Goal: Task Accomplishment & Management: Manage account settings

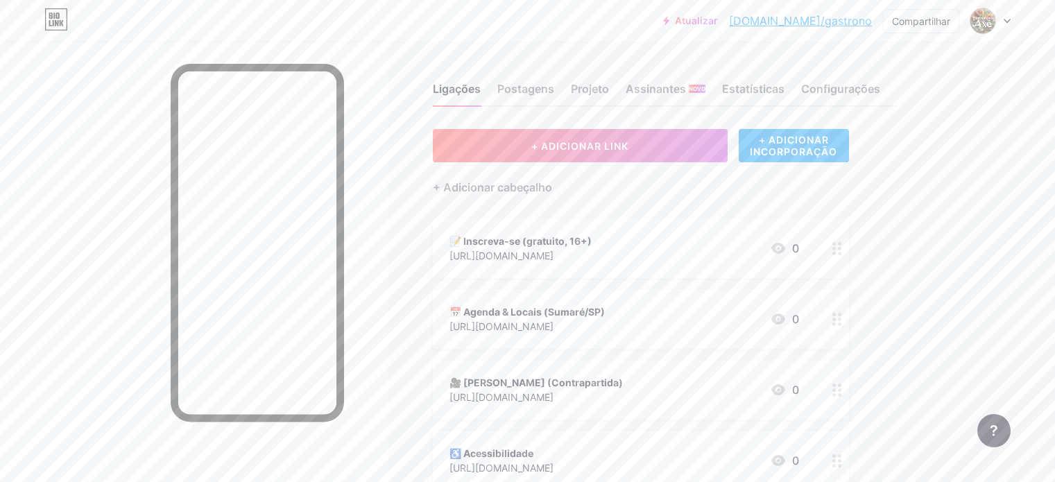
scroll to position [78, 0]
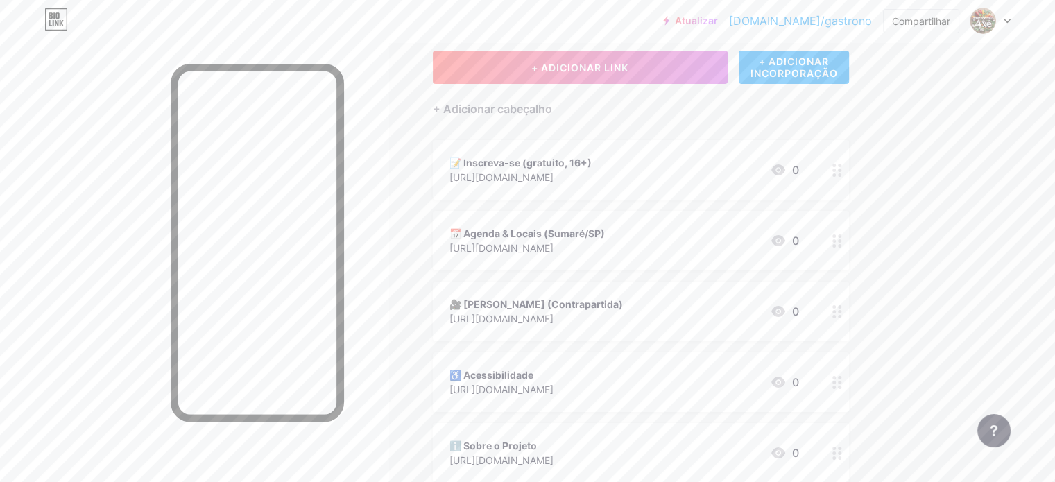
click at [1002, 21] on div at bounding box center [990, 20] width 40 height 25
click at [936, 194] on li "Sair" at bounding box center [924, 194] width 172 height 37
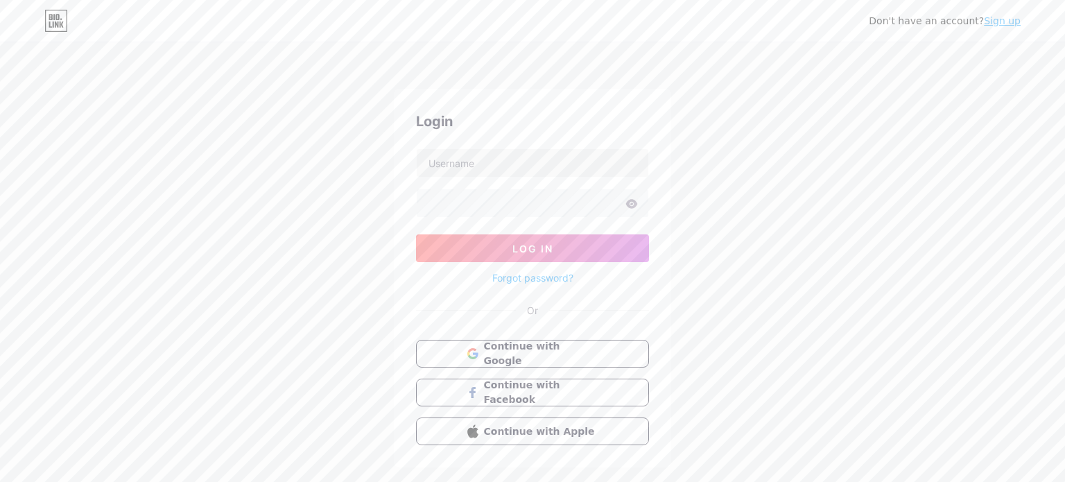
click at [866, 197] on html "Don't have an account? Sign up Login Log In Forgot password? Or Continue with G…" at bounding box center [532, 256] width 1065 height 512
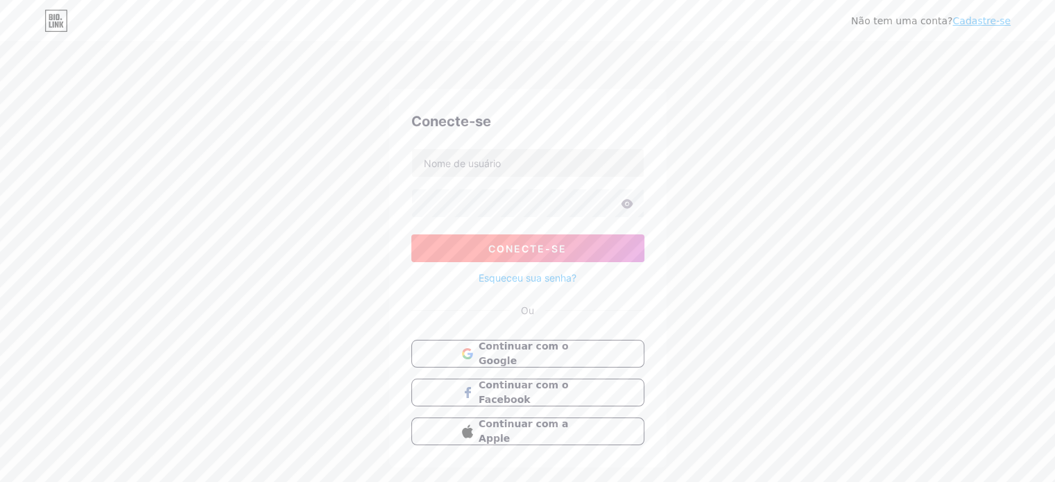
click at [539, 257] on button "Conecte-se" at bounding box center [527, 248] width 233 height 28
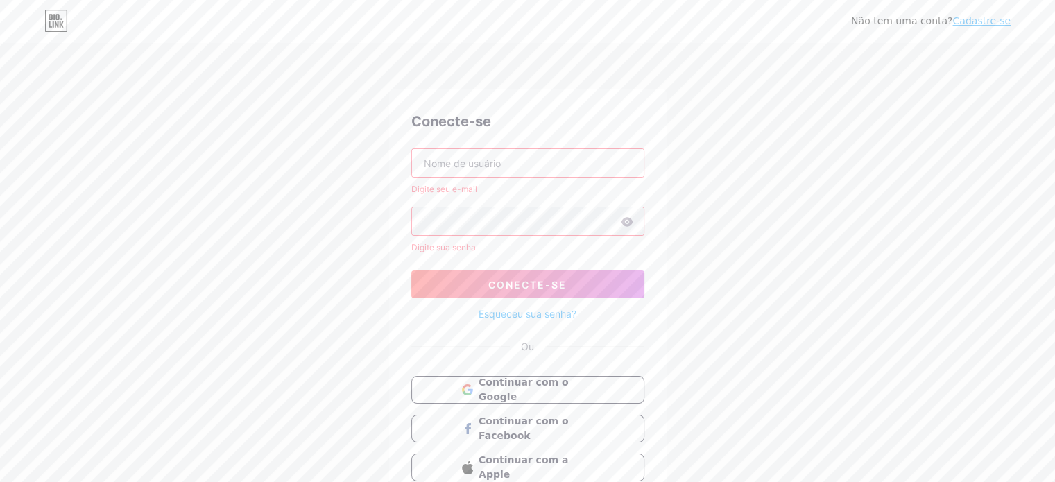
scroll to position [64, 0]
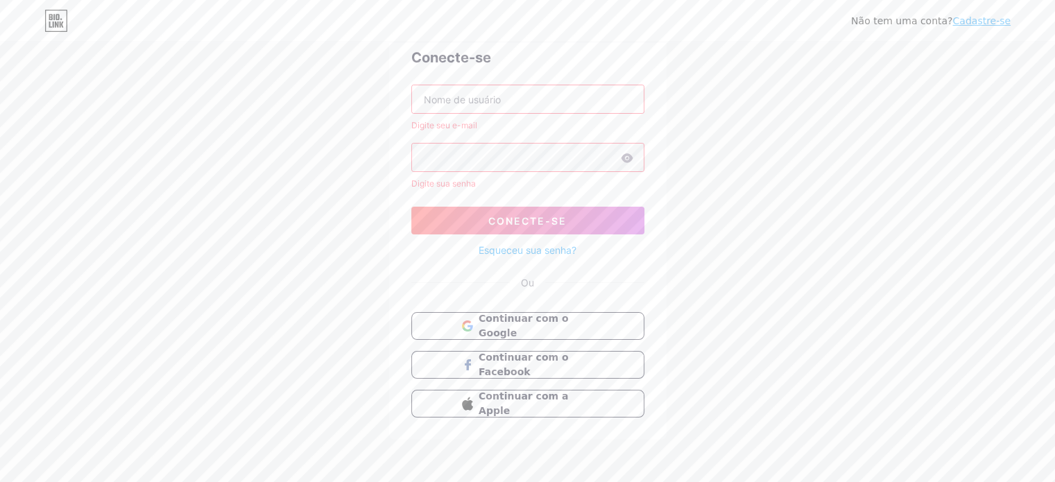
click at [979, 21] on font "Cadastre-se" at bounding box center [981, 20] width 58 height 11
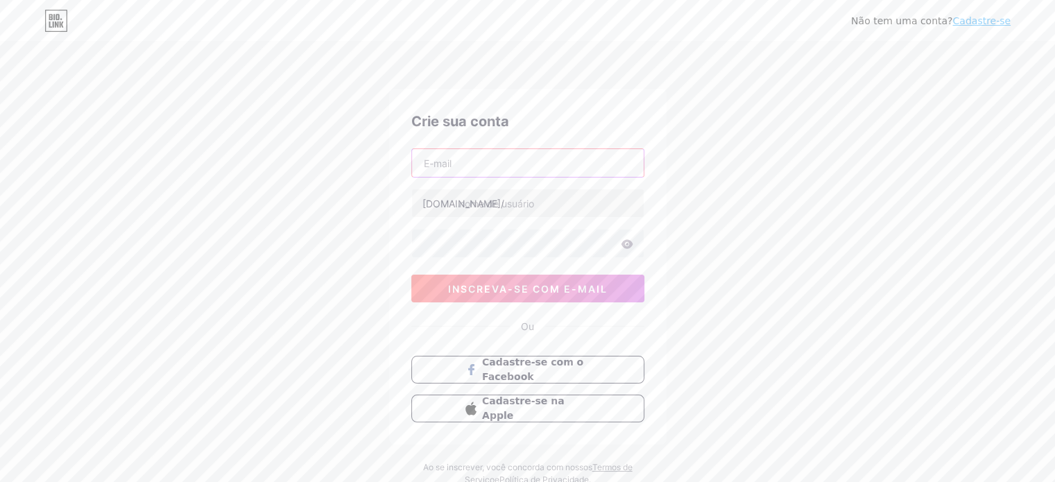
click at [511, 171] on input "text" at bounding box center [528, 163] width 232 height 28
type input "p"
type input "r"
type input "[EMAIL_ADDRESS][DOMAIN_NAME]"
type input "b"
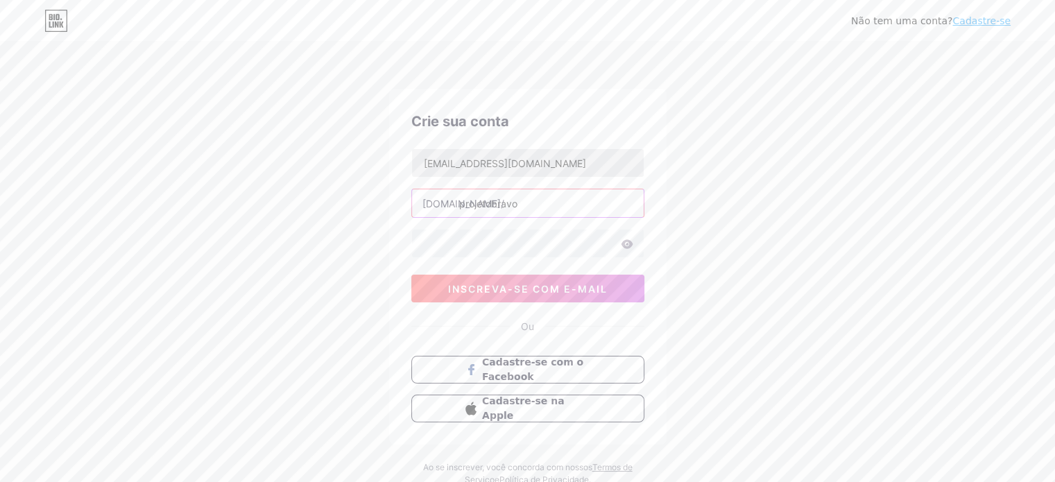
type input "projetobravo"
click at [452, 286] on font "inscreva-se com e-mail" at bounding box center [528, 289] width 160 height 12
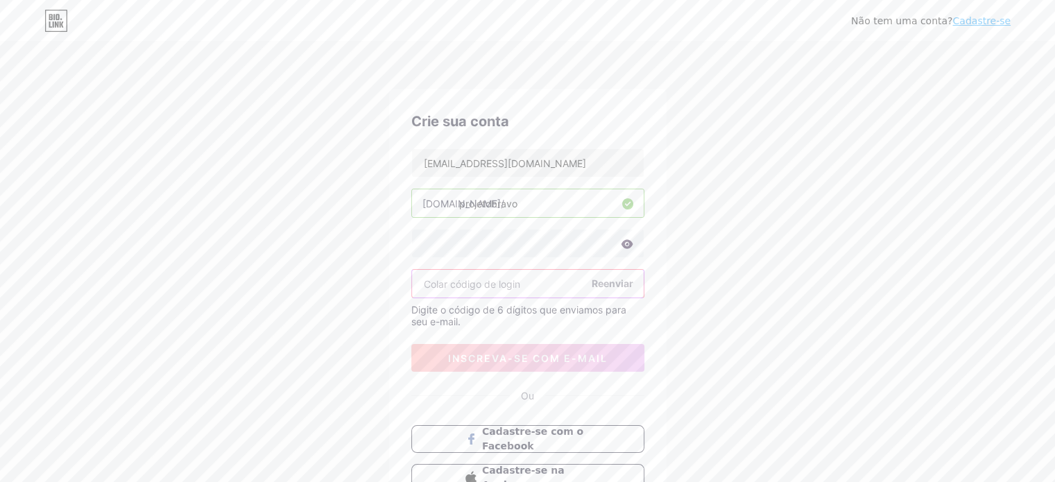
paste input "284435"
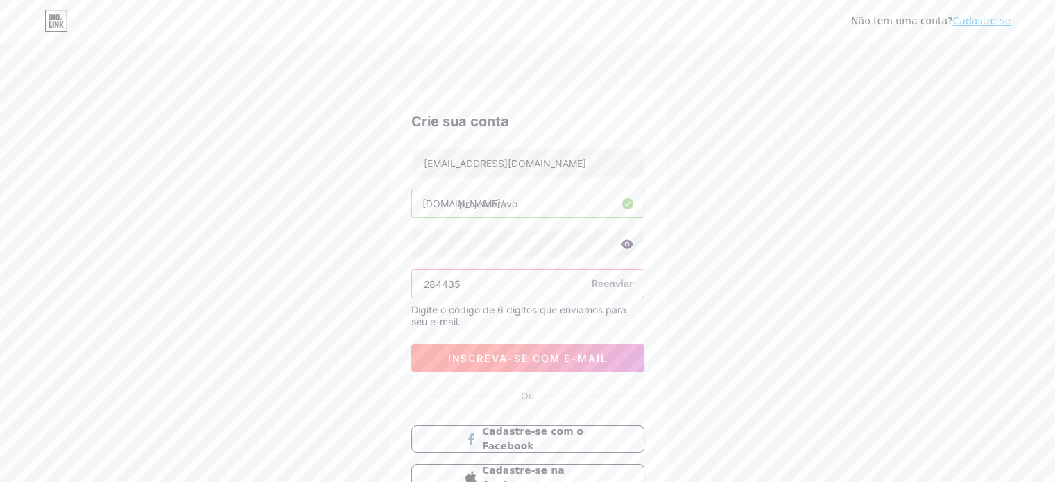
type input "284435"
click at [522, 355] on font "inscreva-se com e-mail" at bounding box center [528, 358] width 160 height 12
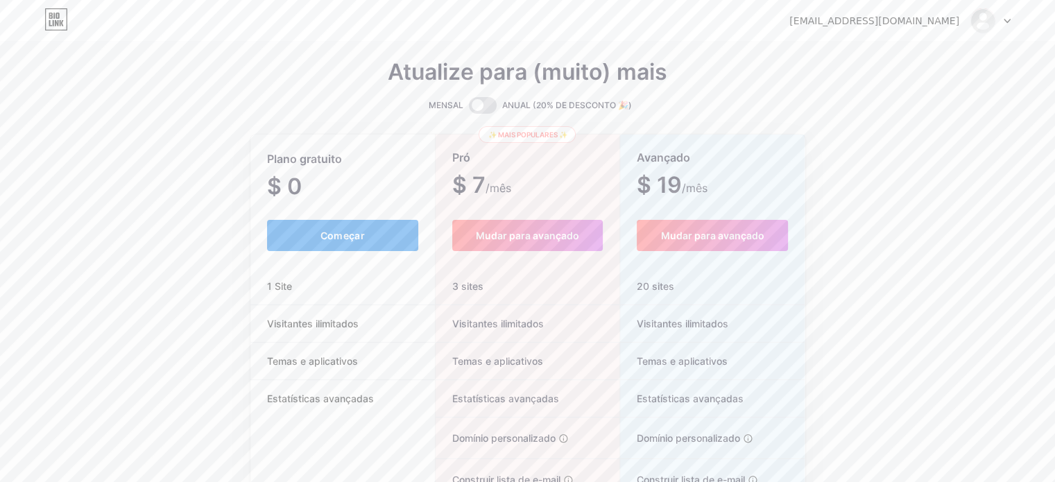
click at [327, 227] on button "Começar" at bounding box center [343, 235] width 152 height 31
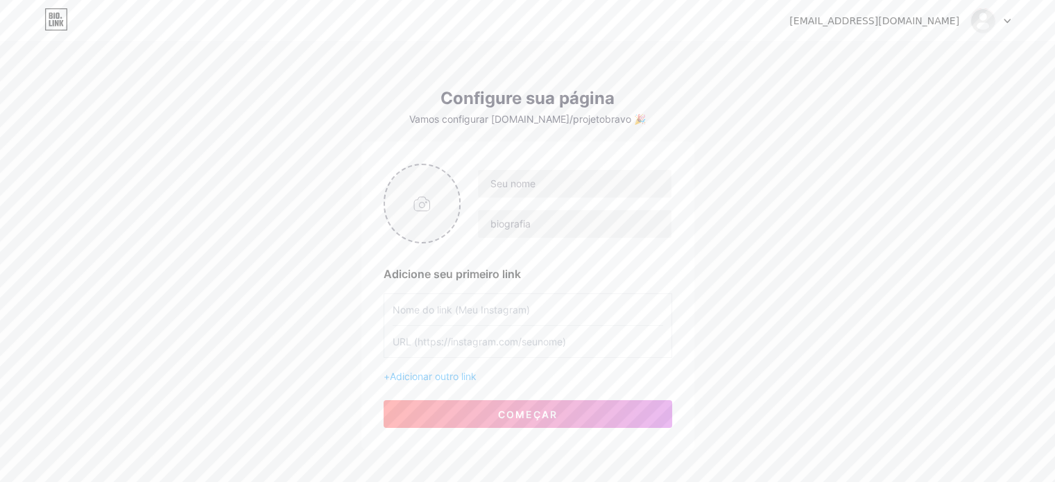
click at [413, 205] on input "file" at bounding box center [422, 203] width 75 height 77
type input "C:\fakepath\Logo Oficial BRAVO trans.png"
click at [544, 182] on input "text" at bounding box center [574, 184] width 193 height 28
type input "Projeto Bravo"
click at [527, 225] on input "text" at bounding box center [574, 224] width 193 height 28
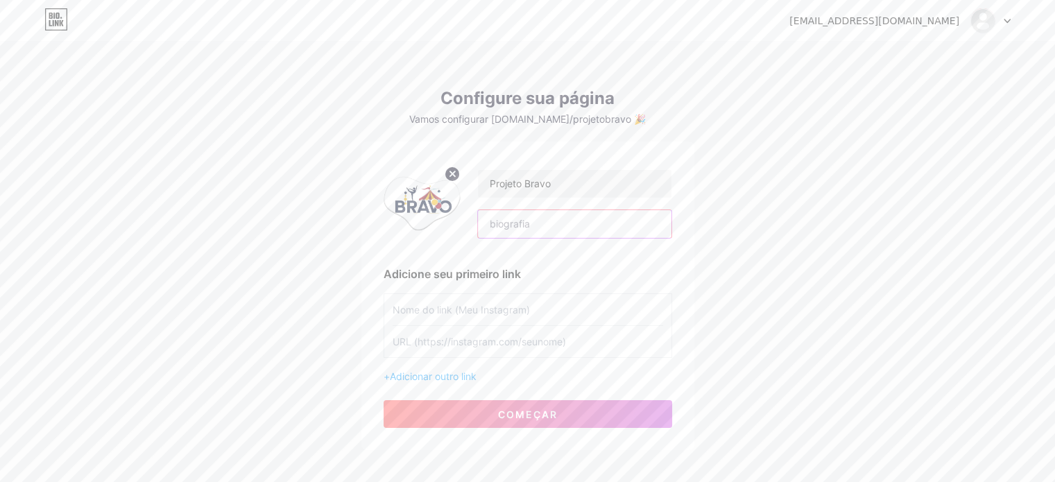
paste input "✨ Quer aprender truques, voar no tecido e se apresentar no Sarau? BRAVO é uma o…"
type input "✨ Quer aprender truques, voar no tecido e se apresentar no Sarau? BRAVO é uma o…"
click at [488, 312] on input "text" at bounding box center [528, 309] width 271 height 31
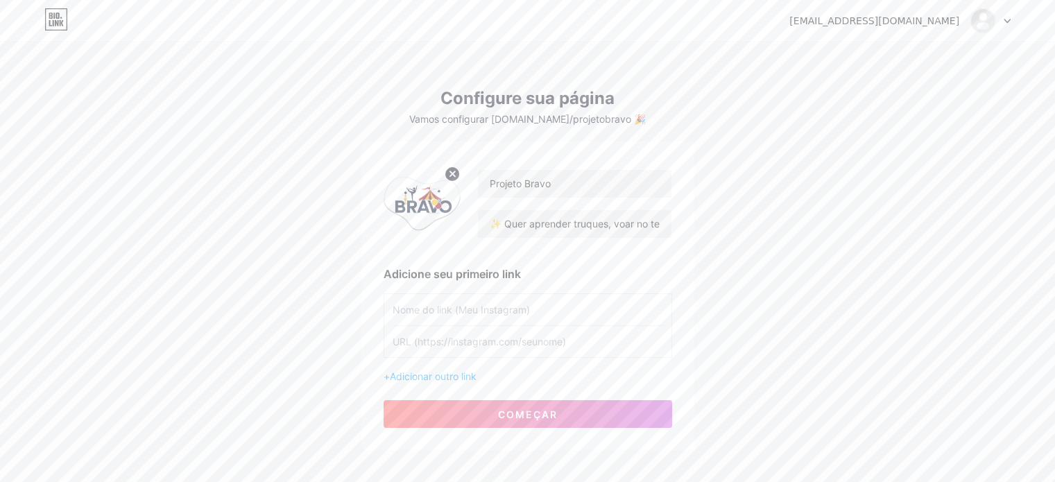
paste input "🔴 Inscrição"
type input "🔴 Inscrição"
click at [483, 343] on input "text" at bounding box center [528, 341] width 271 height 31
paste input "[URL][DOMAIN_NAME]"
type input "[URL][DOMAIN_NAME]"
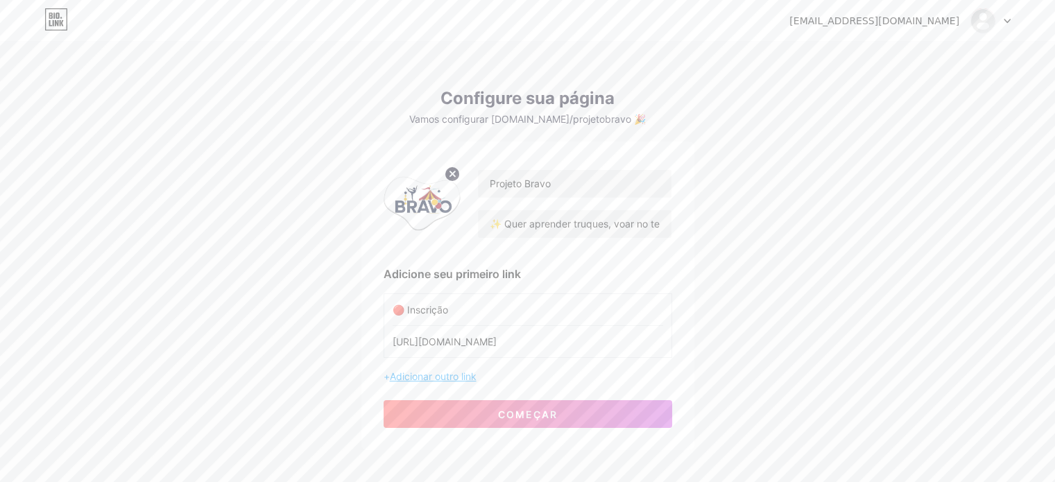
click at [461, 375] on font "Adicionar outro link" at bounding box center [433, 376] width 87 height 12
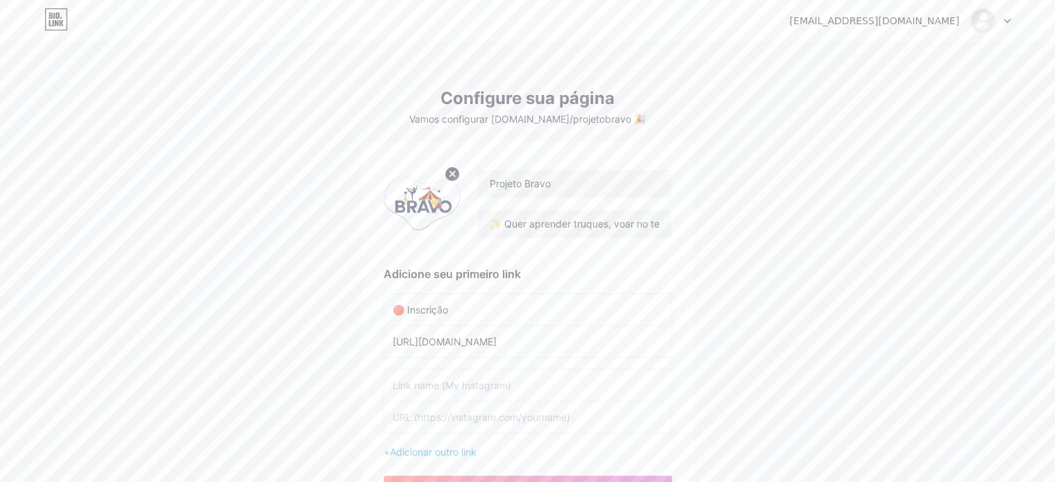
click at [449, 391] on input "text" at bounding box center [528, 385] width 271 height 31
paste input "👤 Professor – [PERSON_NAME]"
type input "👤 Professor – [PERSON_NAME]"
click at [477, 425] on input "text" at bounding box center [528, 417] width 271 height 31
paste input "[URL][DOMAIN_NAME]"
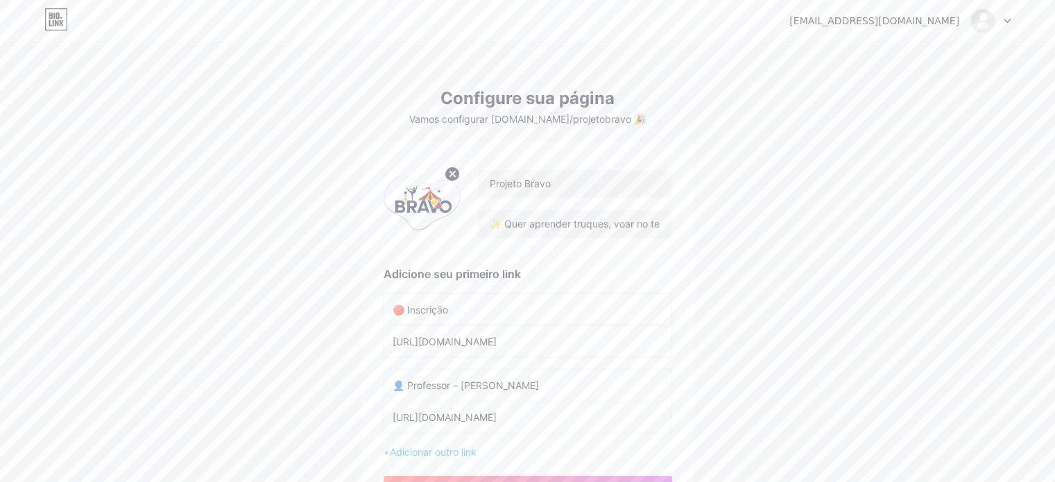
scroll to position [0, 683]
type input "[URL][DOMAIN_NAME]"
click at [463, 452] on font "Adicionar outro link" at bounding box center [433, 452] width 87 height 12
click at [449, 465] on input "text" at bounding box center [528, 460] width 271 height 31
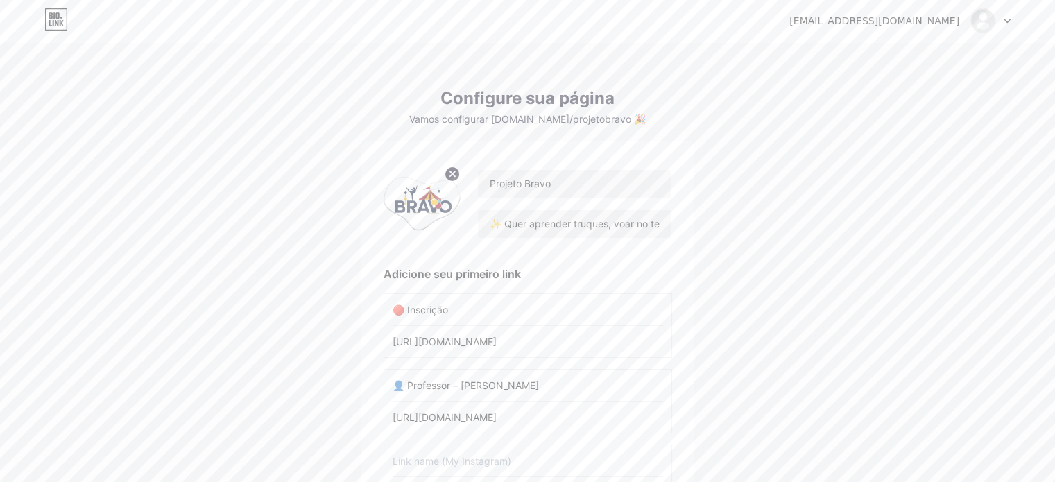
paste input "📲 Fale com o Prof. [GEOGRAPHIC_DATA]"
type input "📲 Fale com o Prof. [GEOGRAPHIC_DATA]"
click at [939, 324] on div "[EMAIL_ADDRESS][DOMAIN_NAME] Painel Sair Configure sua página Vamos configurar …" at bounding box center [527, 323] width 1055 height 646
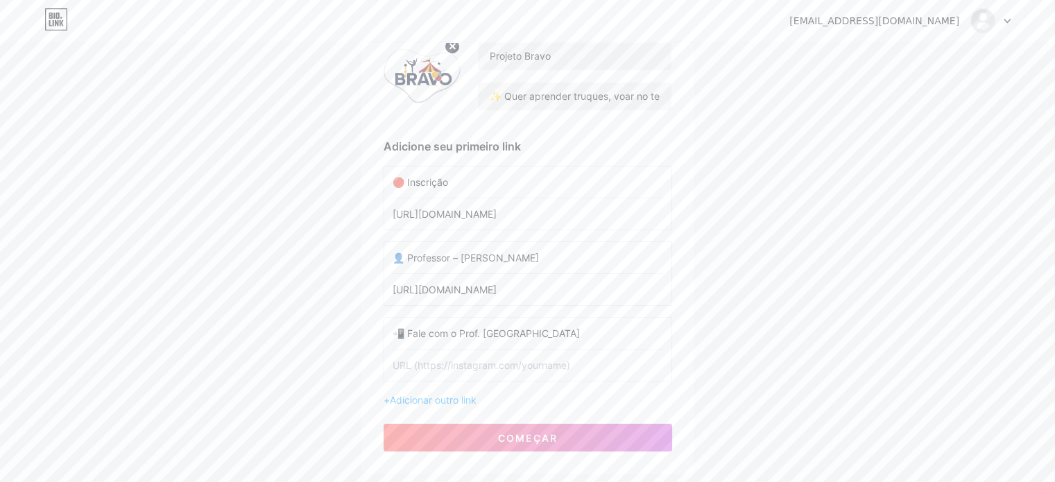
scroll to position [139, 0]
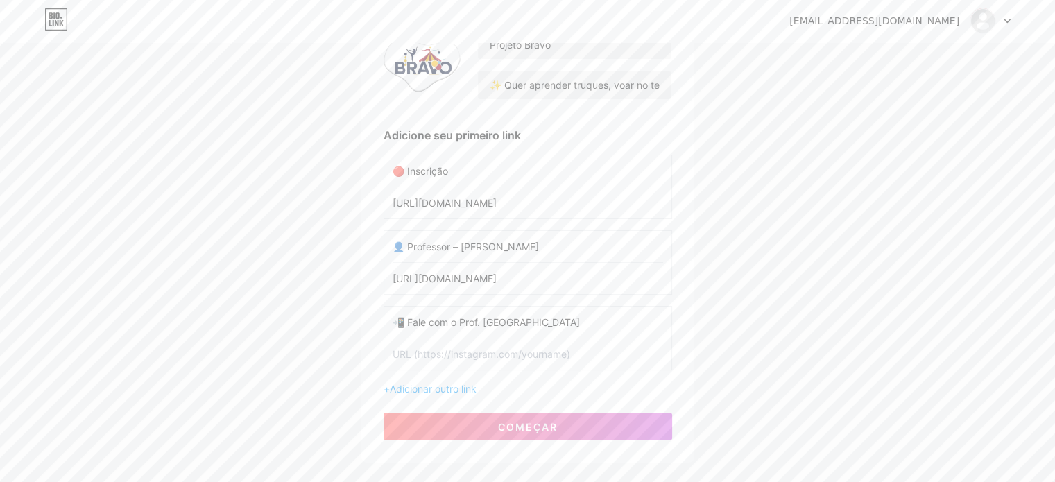
click at [498, 354] on input "text" at bounding box center [528, 354] width 271 height 31
paste input "[URL][DOMAIN_NAME]"
type input "[URL][DOMAIN_NAME]"
click at [460, 391] on font "Adicionar outro link" at bounding box center [433, 389] width 87 height 12
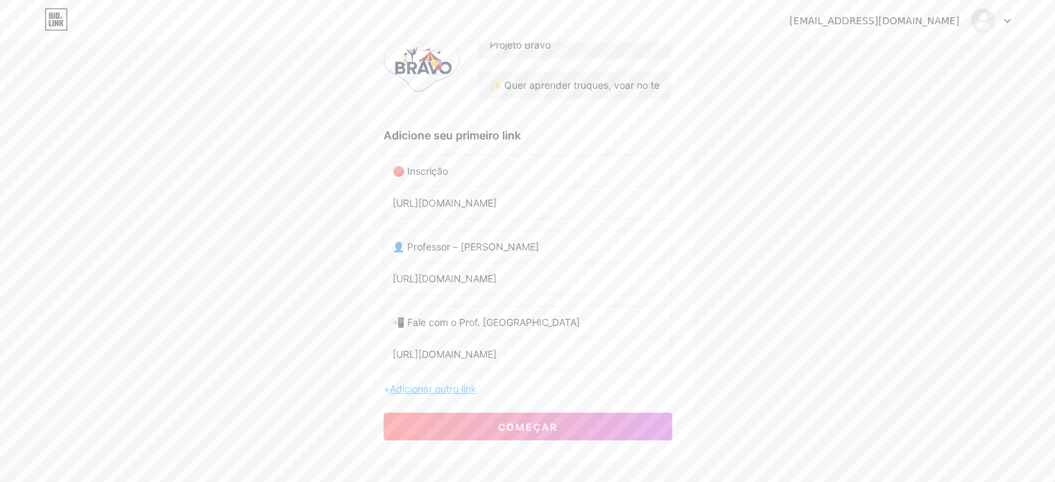
scroll to position [0, 0]
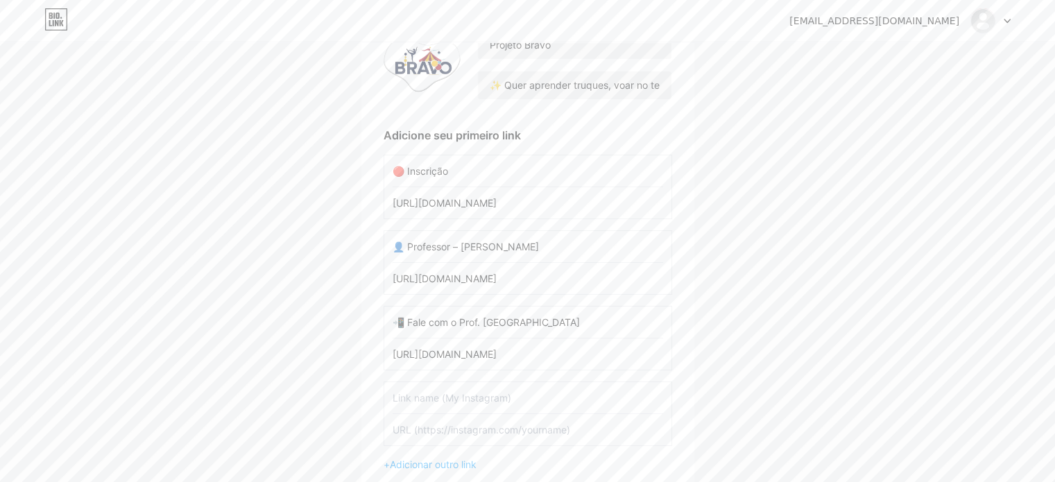
click at [449, 396] on input "text" at bounding box center [528, 397] width 271 height 31
paste input "📍 Agenda / Local"
type input "📍 Agenda / Local"
click at [449, 463] on font "Adicionar outro link" at bounding box center [433, 465] width 87 height 12
click at [455, 471] on input "text" at bounding box center [528, 473] width 271 height 31
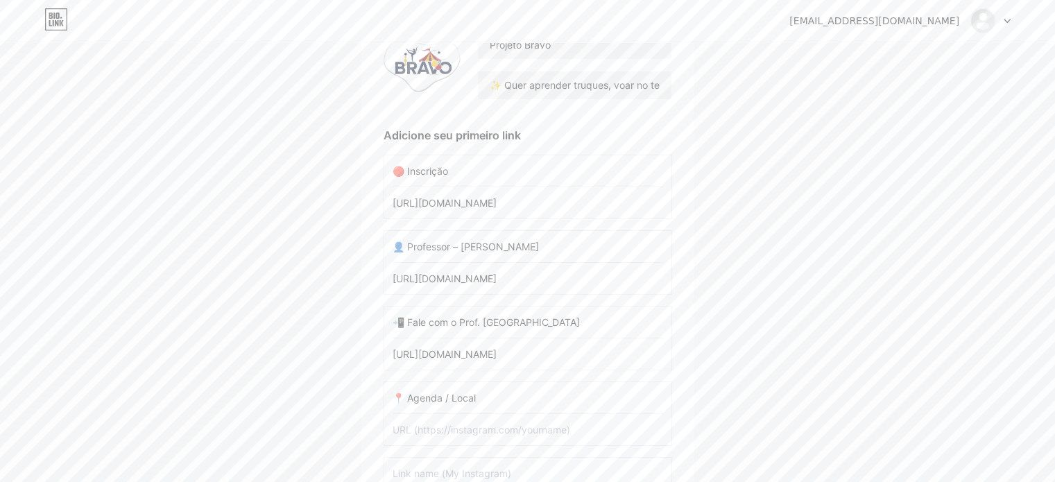
paste input "📸 Galeria"
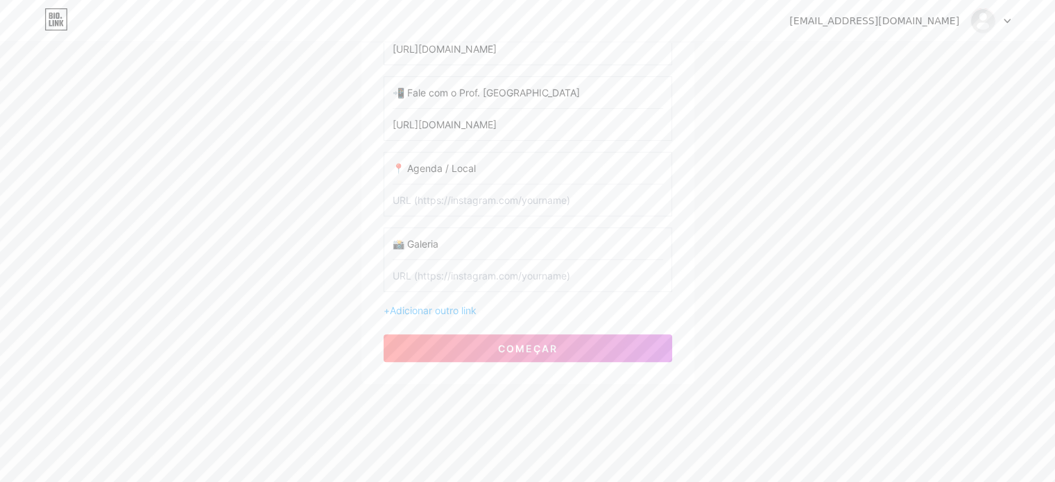
type input "📸 Galeria"
click at [481, 309] on div "+ Adicionar outro link" at bounding box center [528, 310] width 289 height 15
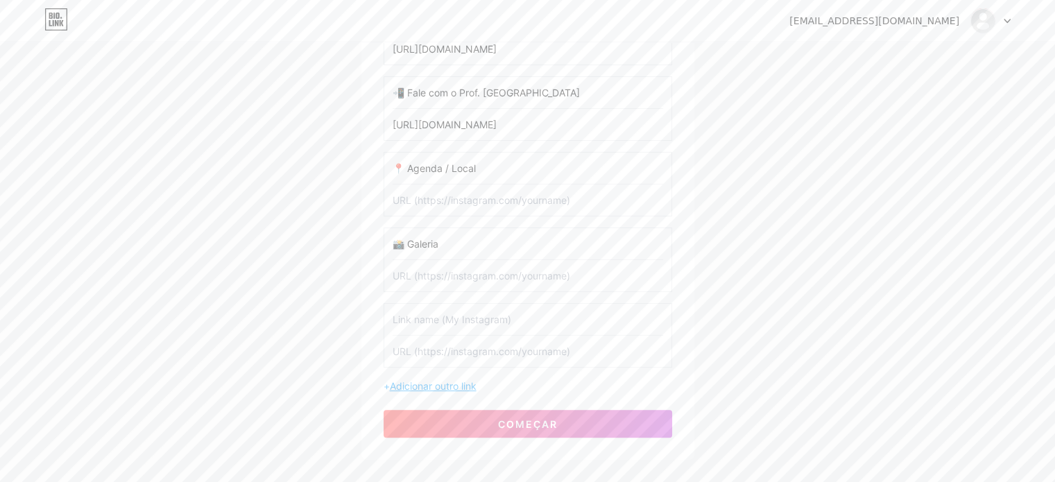
click at [470, 382] on font "Adicionar outro link" at bounding box center [433, 386] width 87 height 12
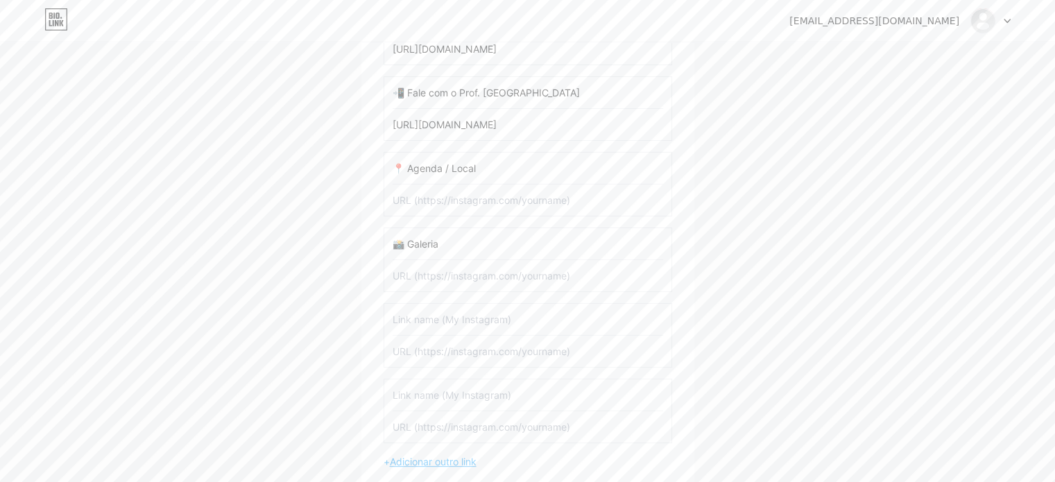
click at [465, 459] on font "Adicionar outro link" at bounding box center [433, 462] width 87 height 12
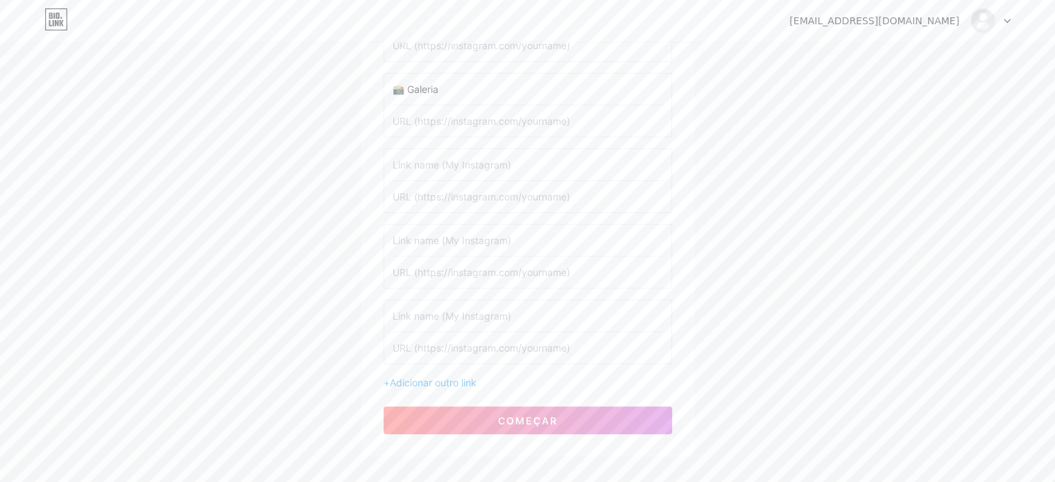
scroll to position [519, 0]
click at [429, 161] on input "text" at bounding box center [528, 168] width 271 height 31
paste input "🎥 [PERSON_NAME]"
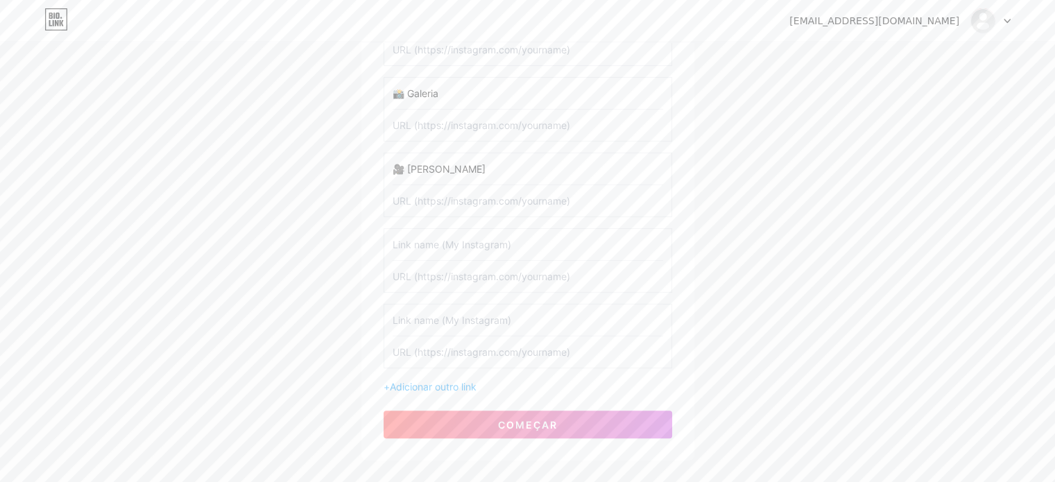
type input "🎥 [PERSON_NAME]"
click at [506, 247] on input "text" at bounding box center [528, 244] width 271 height 31
paste input "📺 Apresentação (Ao Vivo / Gravação)"
type input "📺 Apresentação (Ao Vivo / Gravação)"
click at [490, 318] on input "text" at bounding box center [528, 320] width 271 height 31
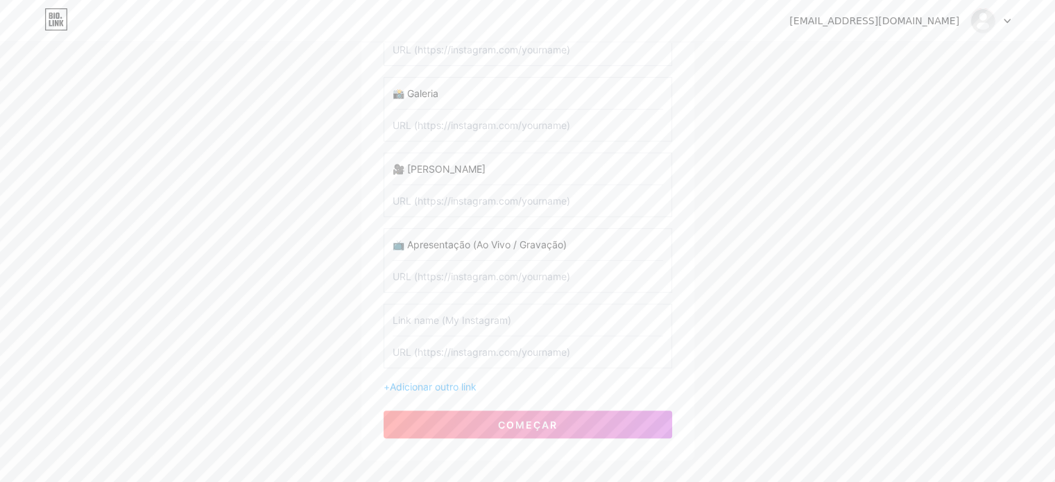
paste input "🤝 Parceiros"
type input "🤝 Parceiros"
click at [468, 385] on font "Adicionar outro link" at bounding box center [433, 387] width 87 height 12
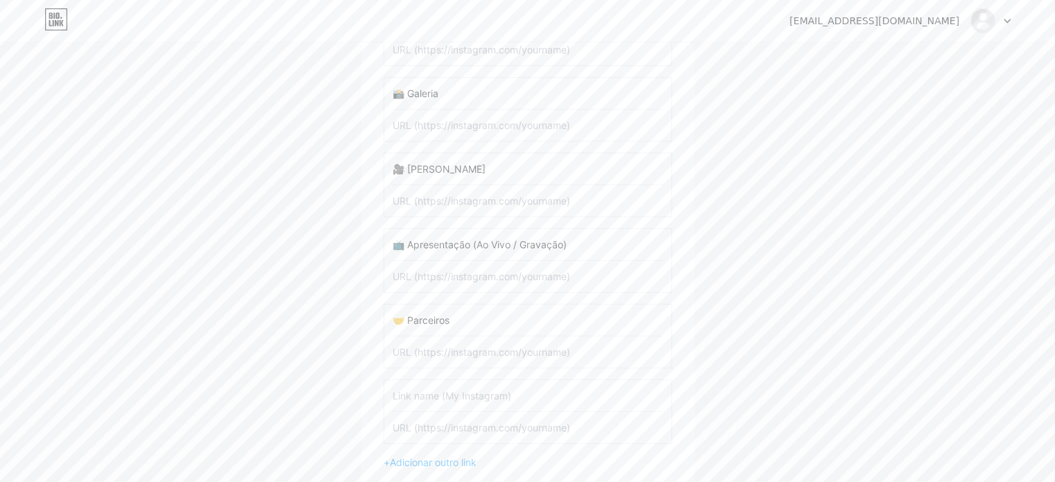
click at [435, 394] on input "text" at bounding box center [528, 395] width 271 height 31
paste input "📱 Contato (WhatsApp)"
type input "📱 Contato (WhatsApp)"
click at [474, 420] on input "text" at bounding box center [528, 427] width 271 height 31
paste input "[URL][DOMAIN_NAME]"
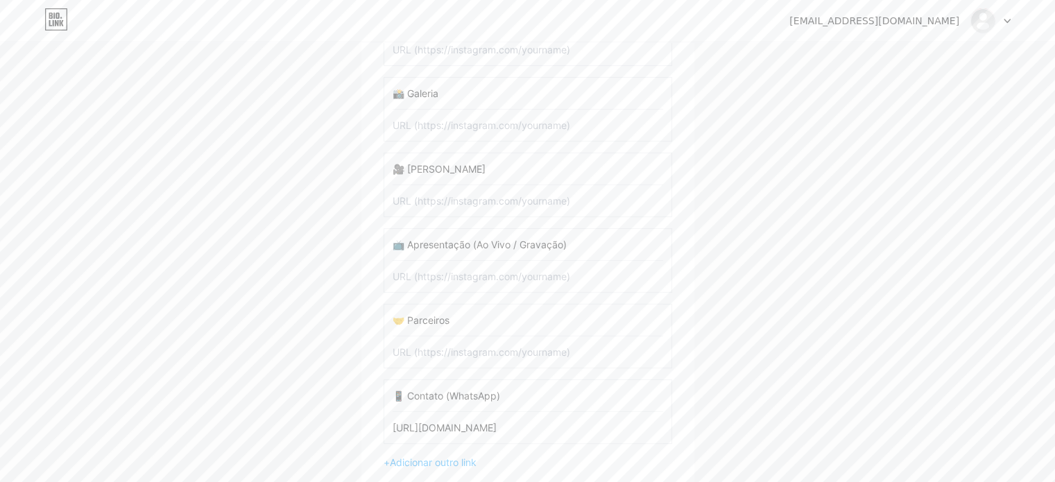
drag, startPoint x: 472, startPoint y: 424, endPoint x: 551, endPoint y: 426, distance: 78.4
click at [551, 426] on input "[URL][DOMAIN_NAME]" at bounding box center [528, 427] width 271 height 31
type input "[URL][DOMAIN_NAME]"
click at [491, 351] on input "text" at bounding box center [528, 351] width 271 height 31
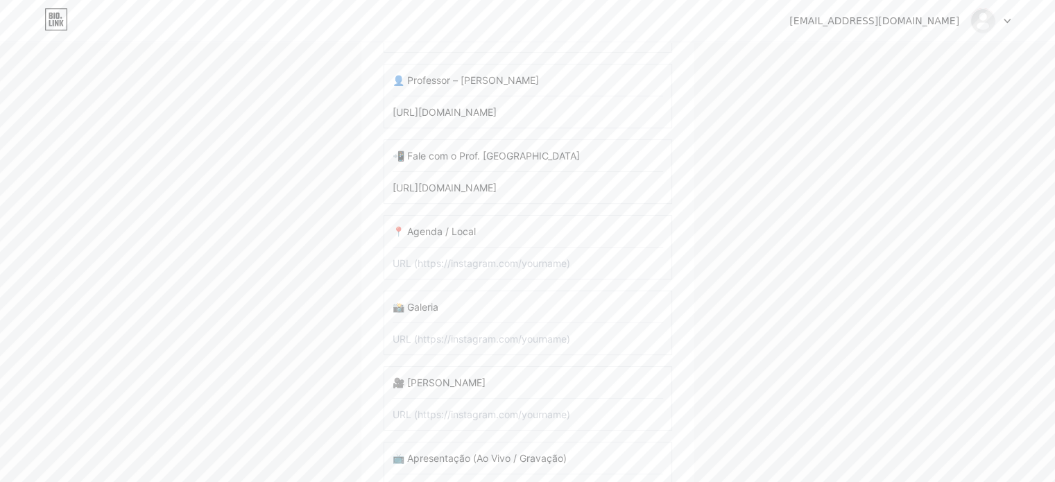
scroll to position [291, 0]
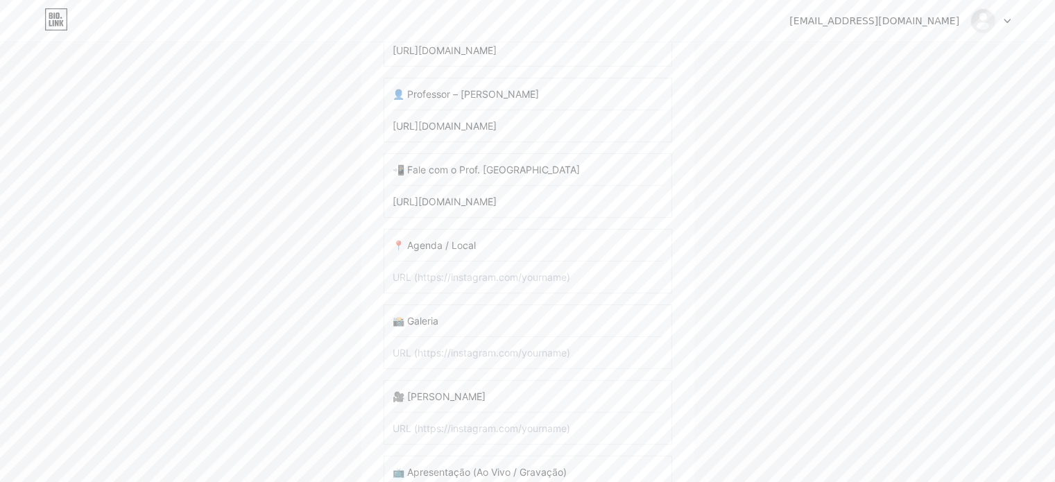
click at [517, 202] on input "[URL][DOMAIN_NAME]" at bounding box center [528, 201] width 271 height 31
click at [513, 272] on input "text" at bounding box center [528, 277] width 271 height 31
paste input "[URL][DOMAIN_NAME]"
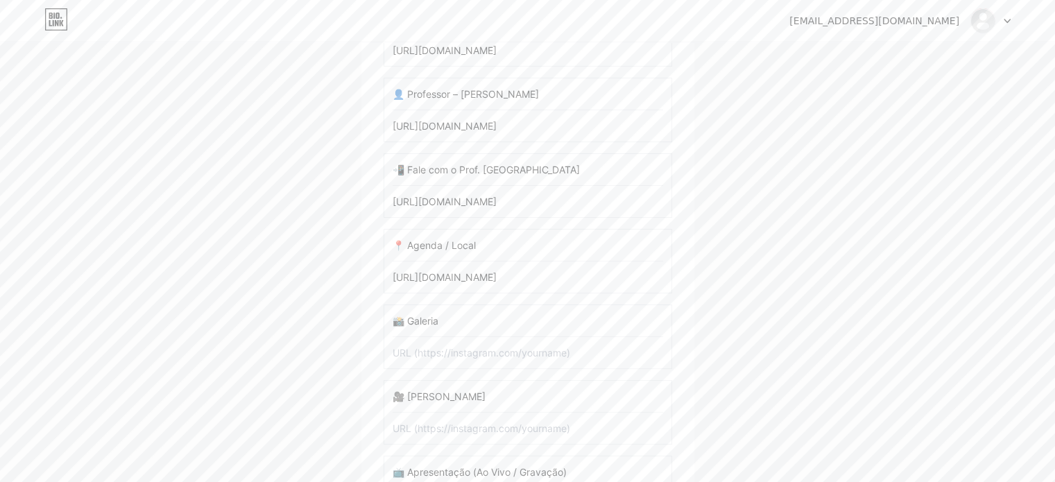
scroll to position [0, 255]
type input "[URL][DOMAIN_NAME]"
click at [503, 357] on input "text" at bounding box center [528, 352] width 271 height 31
paste input "[URL][DOMAIN_NAME]"
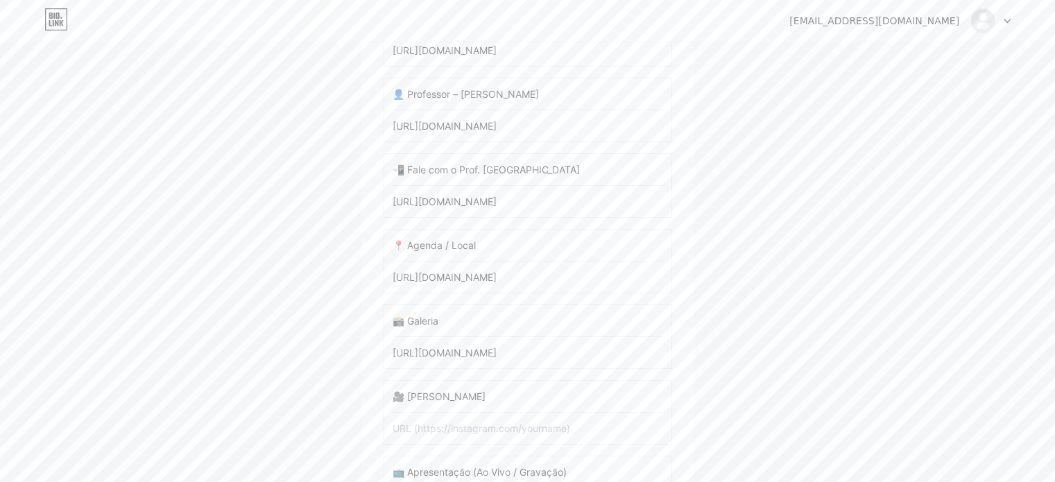
scroll to position [0, 255]
type input "[URL][DOMAIN_NAME]"
click at [491, 423] on input "text" at bounding box center [528, 428] width 271 height 31
paste input "[URL][DOMAIN_NAME]"
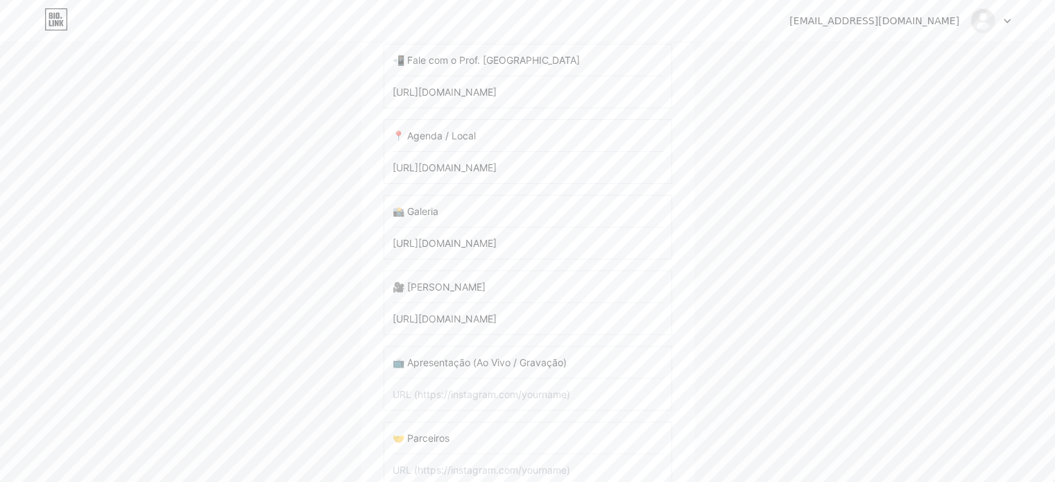
scroll to position [425, 0]
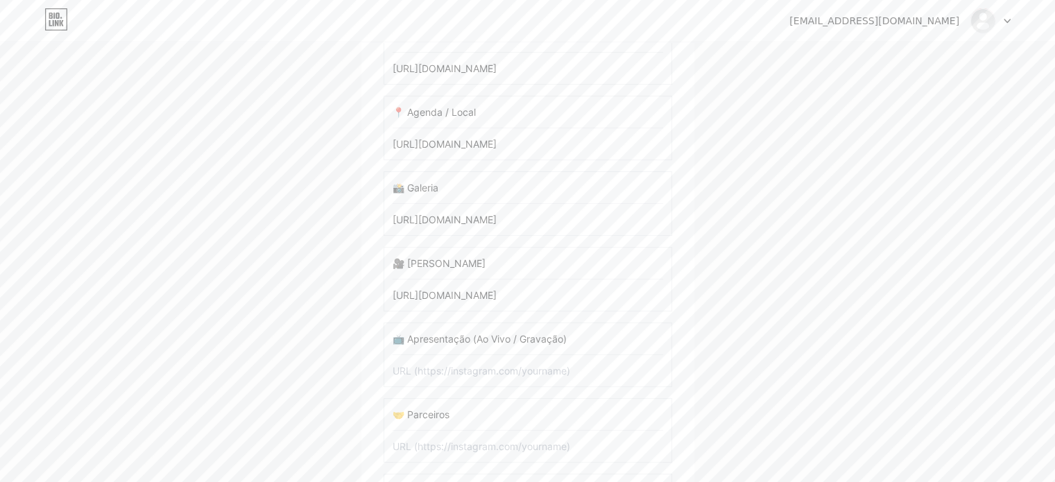
type input "[URL][DOMAIN_NAME]"
click at [541, 370] on input "text" at bounding box center [528, 370] width 271 height 31
paste input "[URL][DOMAIN_NAME]"
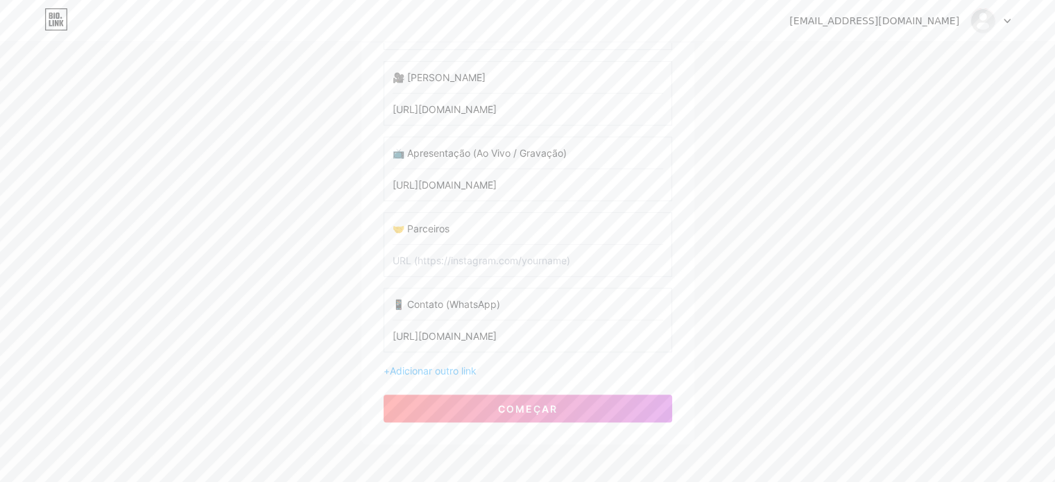
scroll to position [633, 0]
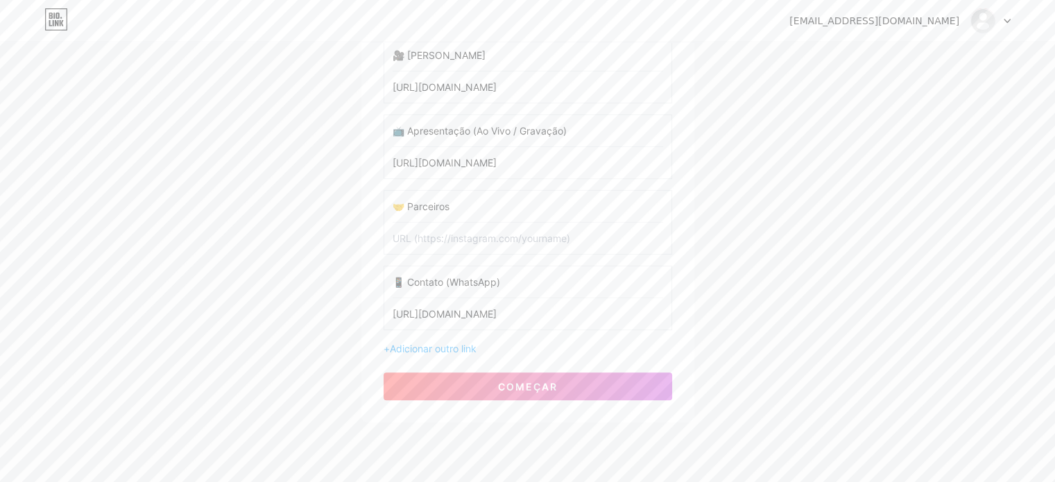
type input "[URL][DOMAIN_NAME]"
click at [448, 236] on input "text" at bounding box center [528, 238] width 271 height 31
paste input "[URL][DOMAIN_NAME]"
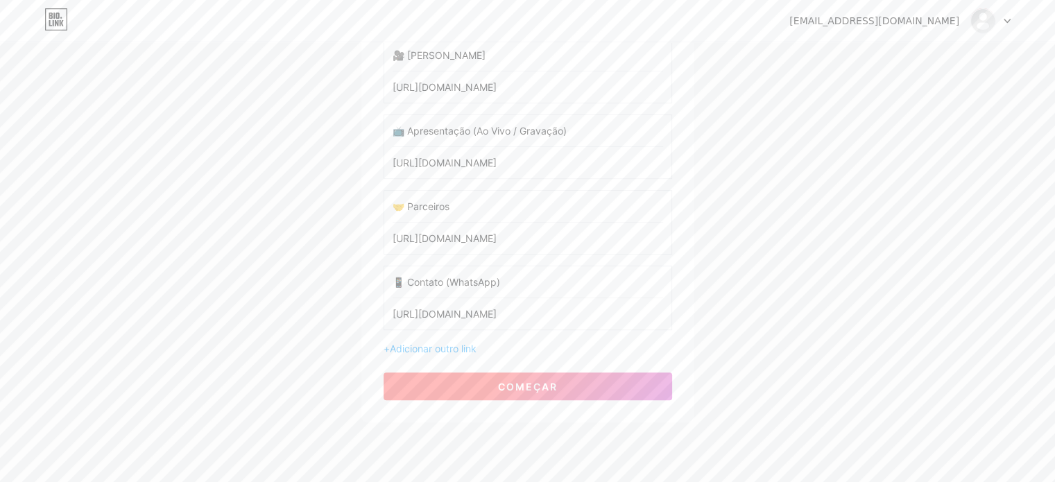
type input "[URL][DOMAIN_NAME]"
click at [523, 381] on font "começar" at bounding box center [528, 387] width 60 height 12
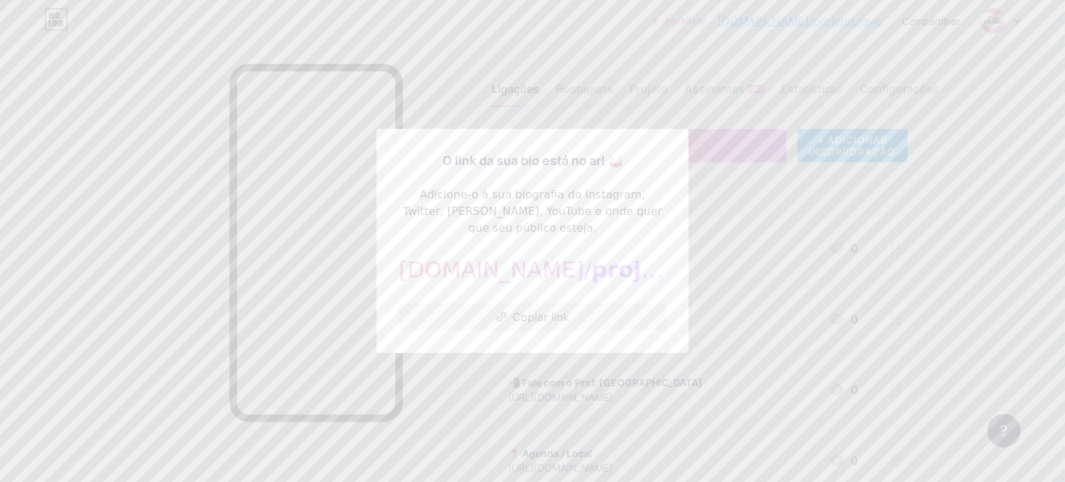
click at [513, 313] on font "Copiar link" at bounding box center [541, 317] width 57 height 14
click at [518, 310] on font "Copiar link" at bounding box center [541, 317] width 57 height 14
click at [776, 212] on div at bounding box center [532, 241] width 1065 height 482
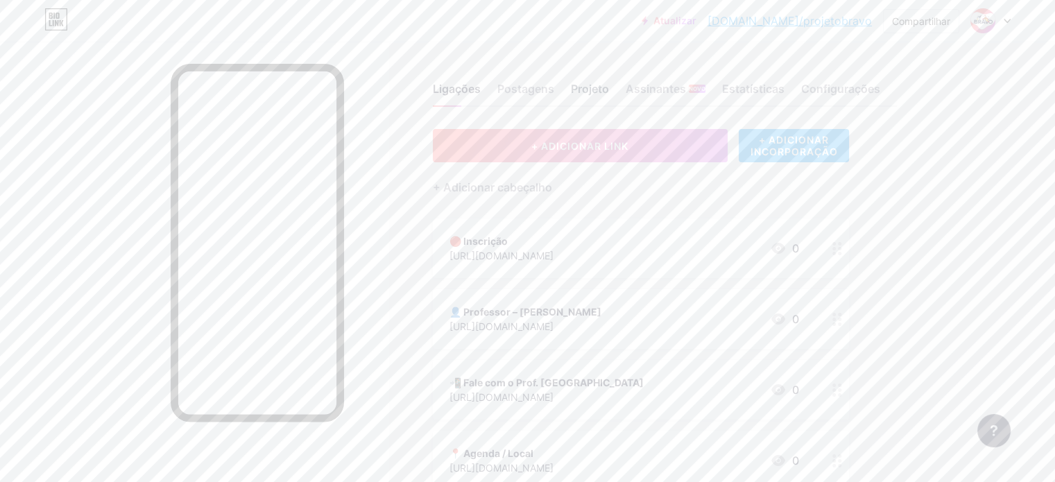
click at [609, 88] on font "Projeto" at bounding box center [590, 89] width 38 height 14
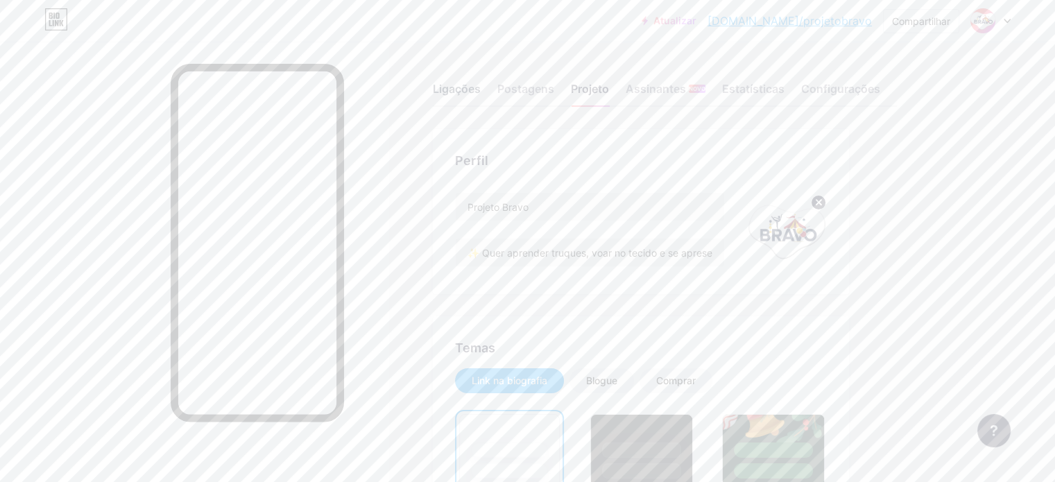
click at [481, 83] on font "Ligações" at bounding box center [457, 89] width 48 height 14
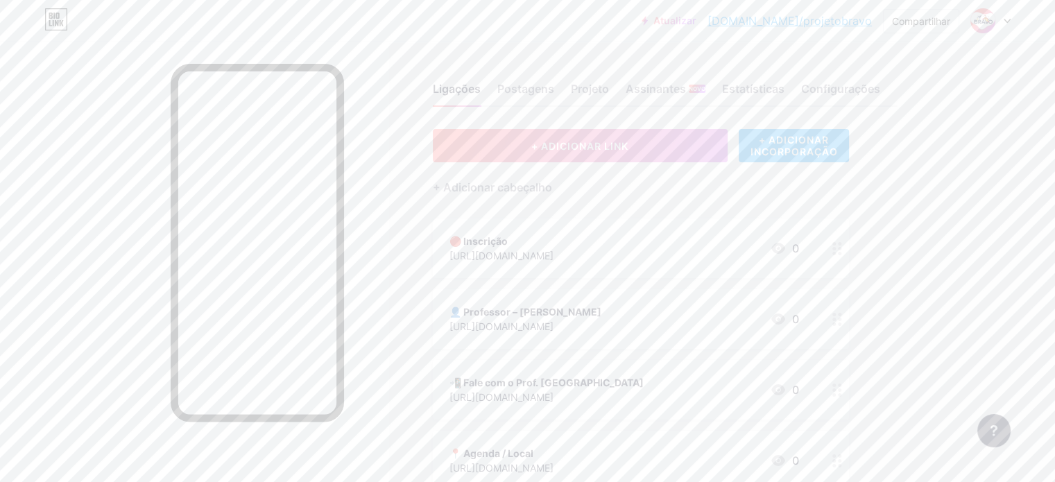
click at [710, 260] on div "🔴 Inscrição [URL][DOMAIN_NAME] 0" at bounding box center [624, 248] width 350 height 32
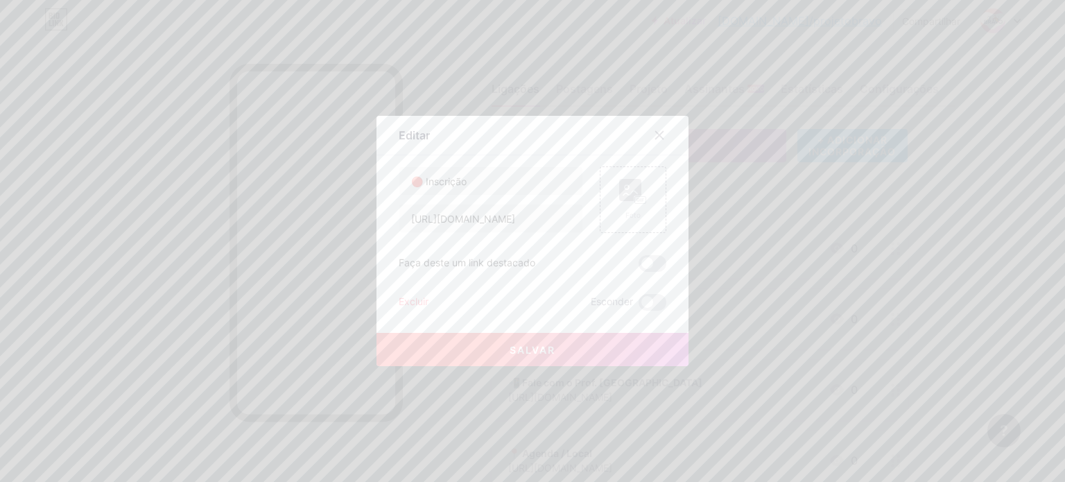
click at [653, 254] on div "🔴 Inscrição [URL][DOMAIN_NAME] Foto Faça deste um link destacado Excluir Escond…" at bounding box center [533, 238] width 268 height 144
click at [653, 260] on span at bounding box center [653, 263] width 28 height 17
click at [639, 267] on input "checkbox" at bounding box center [639, 267] width 0 height 0
click at [536, 346] on font "Salvar" at bounding box center [533, 350] width 46 height 12
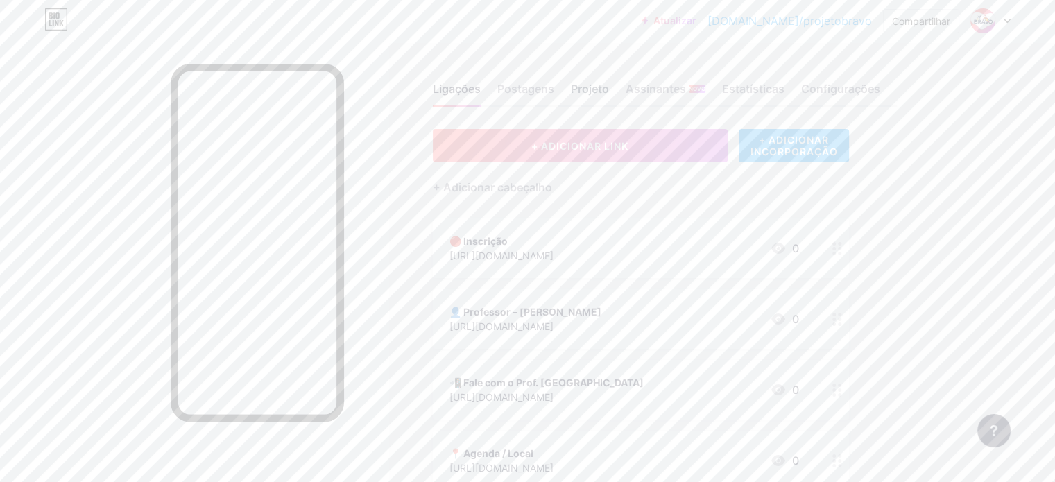
click at [609, 88] on font "Projeto" at bounding box center [590, 89] width 38 height 14
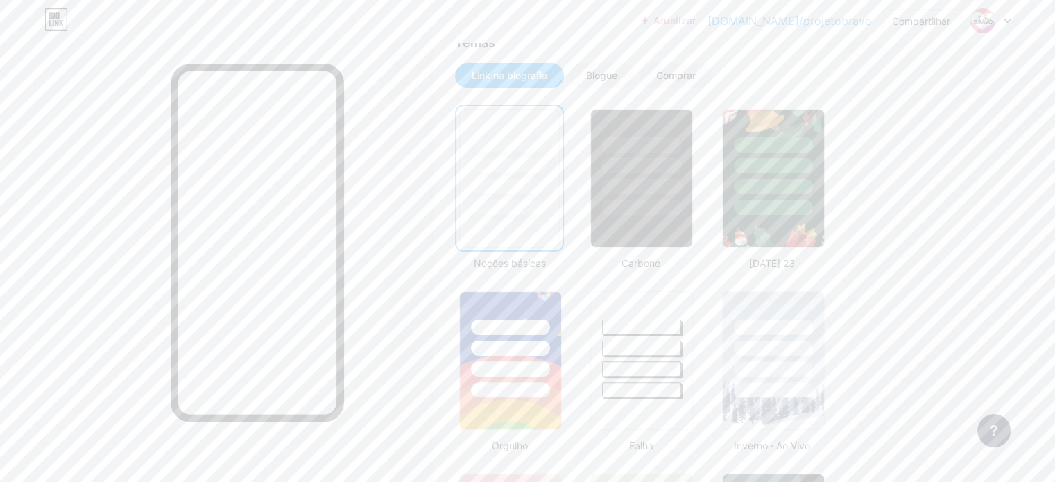
scroll to position [699, 0]
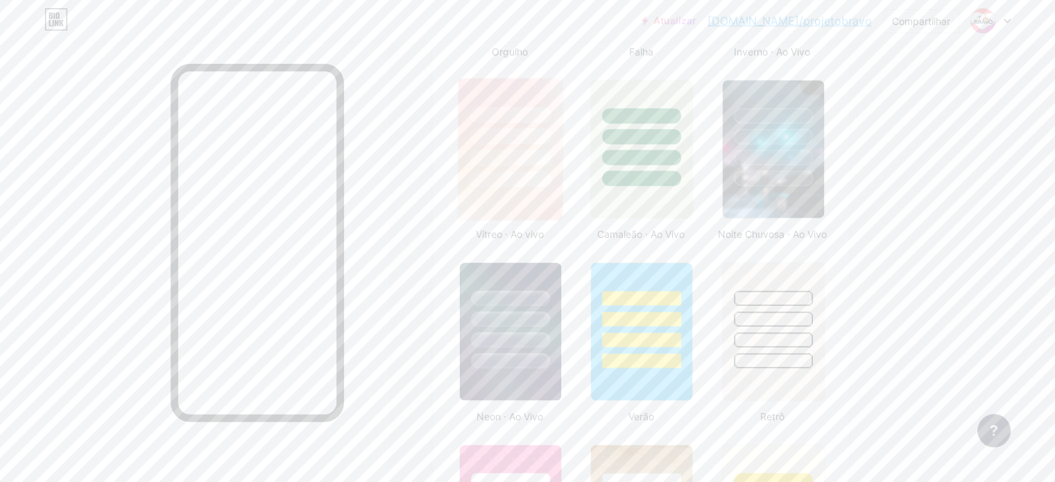
click at [563, 200] on img at bounding box center [511, 149] width 104 height 142
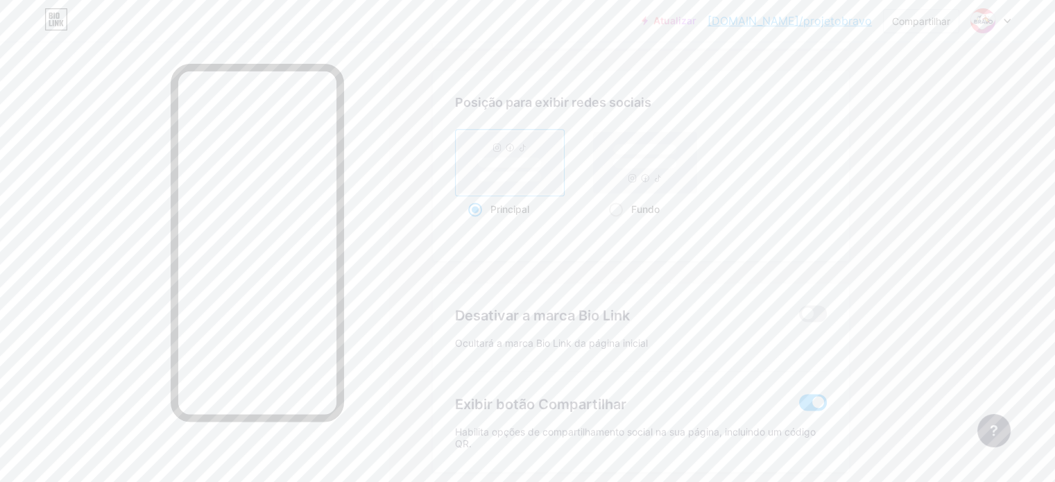
scroll to position [1792, 0]
click at [827, 356] on span at bounding box center [813, 347] width 28 height 17
click at [799, 351] on input "checkbox" at bounding box center [799, 351] width 0 height 0
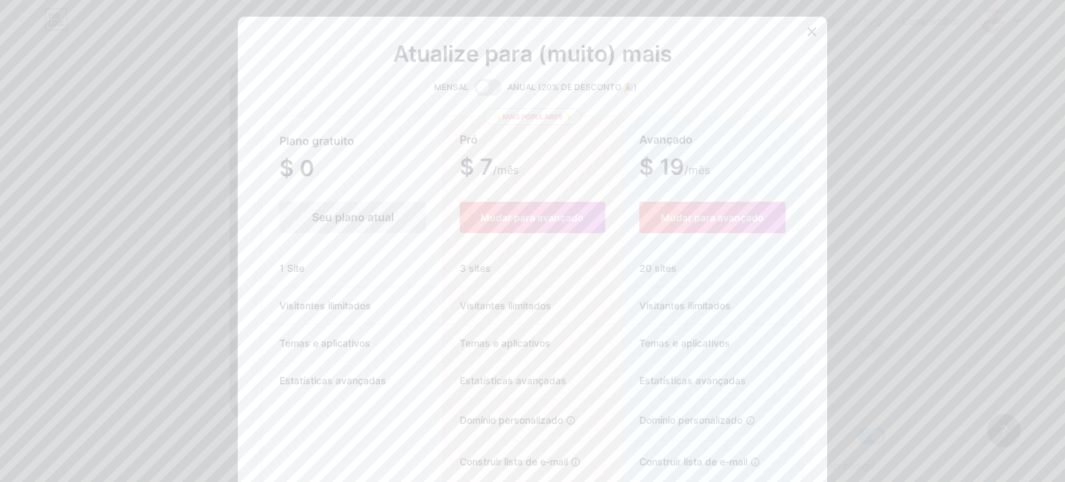
click at [809, 33] on icon at bounding box center [813, 32] width 8 height 8
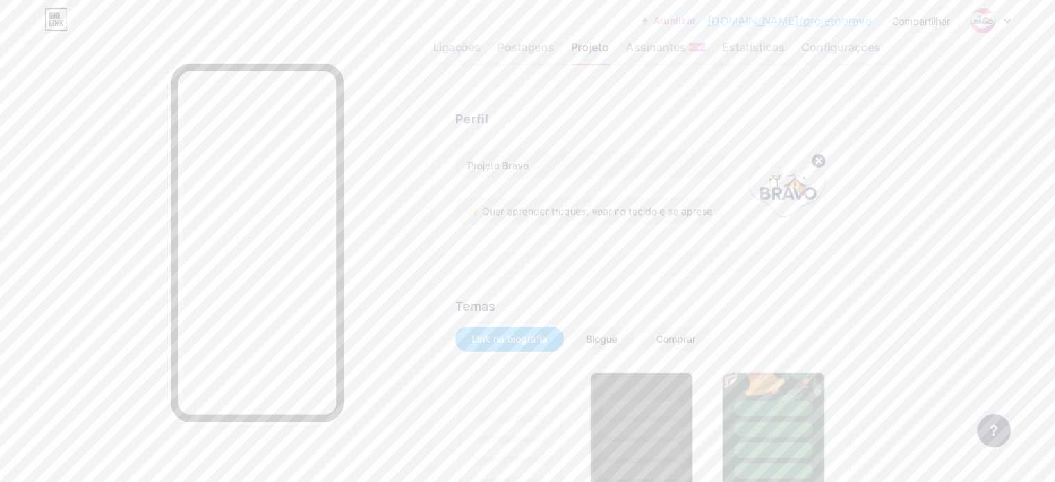
scroll to position [0, 0]
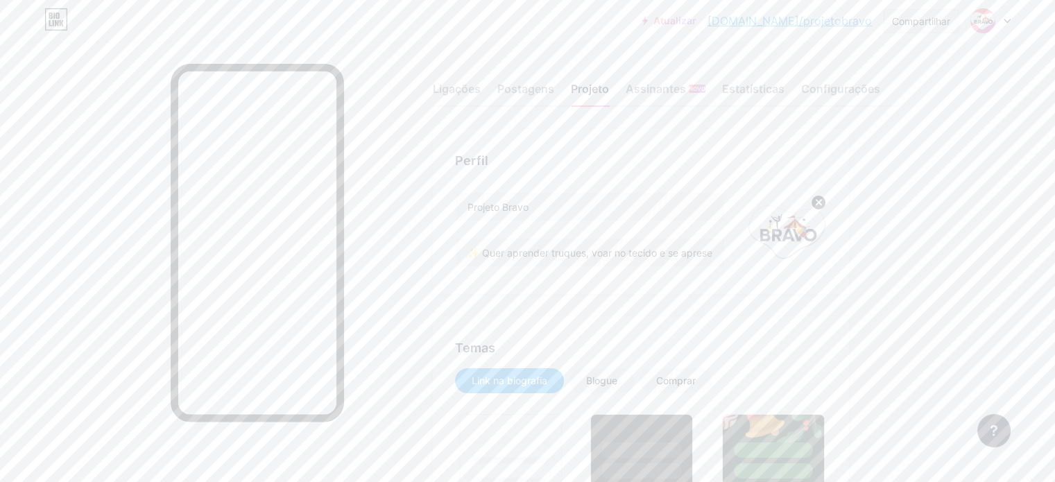
click at [939, 20] on font "Compartilhar" at bounding box center [921, 21] width 58 height 12
click at [836, 76] on font "Copiar link" at bounding box center [825, 71] width 59 height 13
click at [784, 22] on font "[DOMAIN_NAME]/projetobravo" at bounding box center [790, 21] width 164 height 14
click at [388, 144] on div at bounding box center [194, 283] width 388 height 482
click at [995, 24] on div at bounding box center [990, 20] width 40 height 25
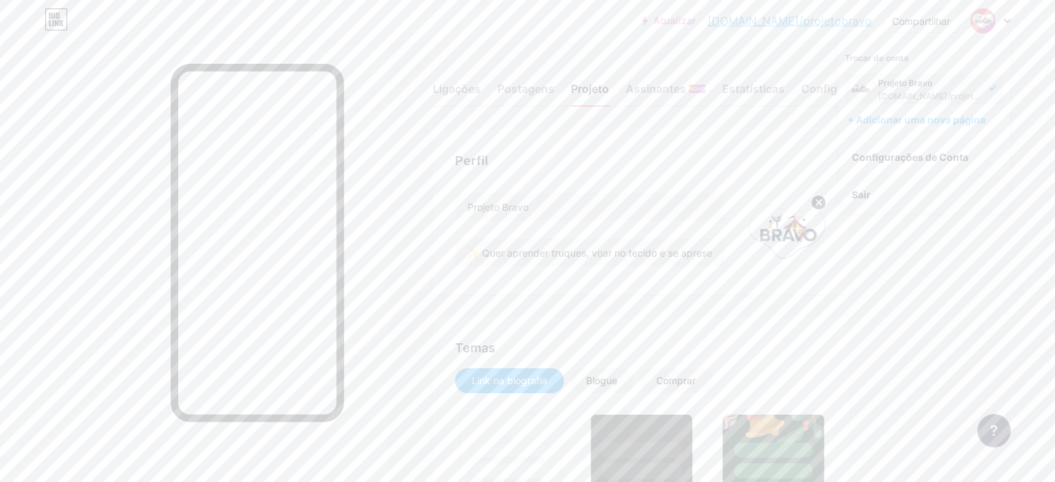
click at [889, 198] on li "Sair" at bounding box center [924, 194] width 172 height 37
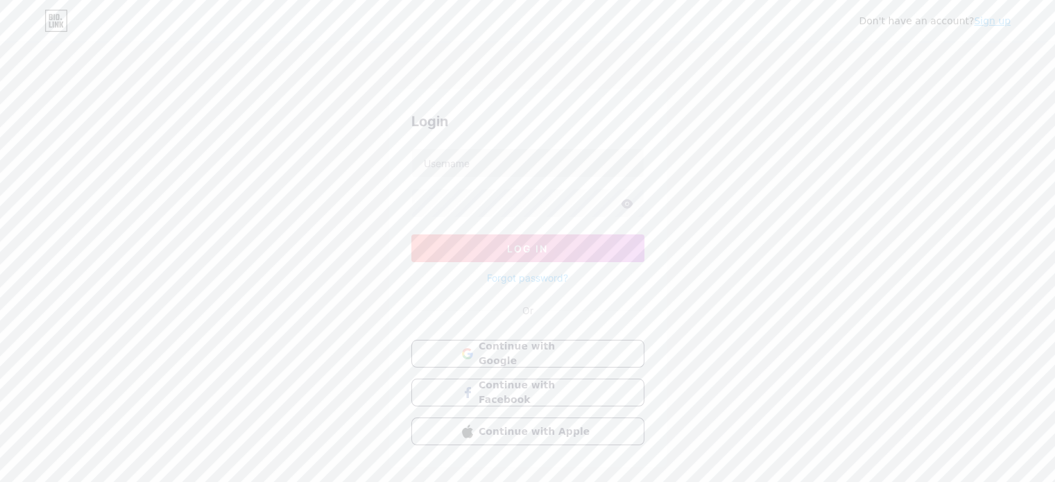
click at [858, 194] on div "Don't have an account? Sign up Login Log In Forgot password? Or Continue with G…" at bounding box center [527, 256] width 1055 height 512
click at [462, 160] on input "text" at bounding box center [528, 163] width 232 height 28
click at [303, 300] on div "Não tem uma conta? Cadastre-se Conecte-se Conecte-se Esqueceu sua senha? Ou Con…" at bounding box center [527, 256] width 1055 height 512
click at [970, 16] on font "Cadastre-se" at bounding box center [981, 20] width 58 height 11
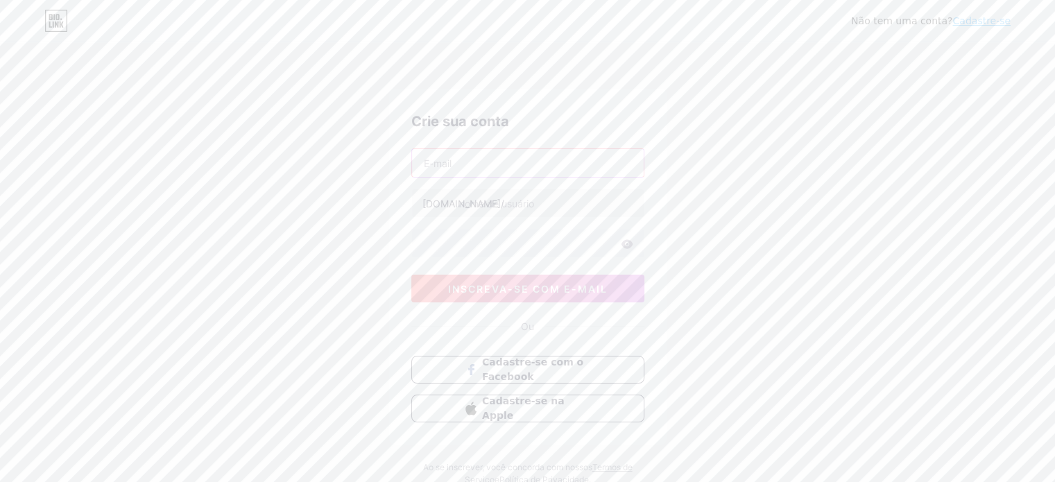
click at [479, 171] on input "text" at bounding box center [528, 163] width 232 height 28
paste input "[EMAIL_ADDRESS][DOMAIN_NAME]"
type input "[EMAIL_ADDRESS][DOMAIN_NAME]"
click at [502, 205] on input "text" at bounding box center [528, 203] width 232 height 28
type input "c"
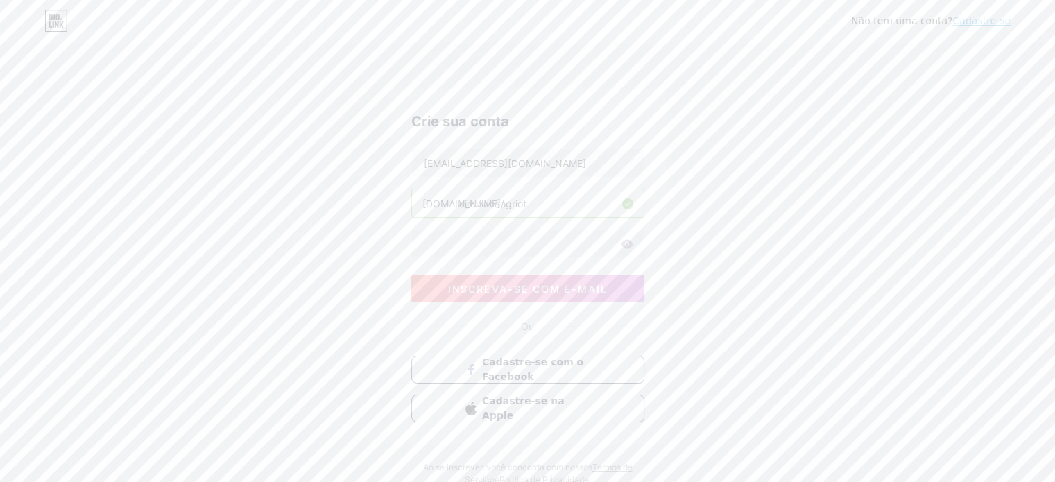
type input "circulacaogriot"
click at [430, 300] on button "inscreva-se com e-mail" at bounding box center [527, 289] width 233 height 28
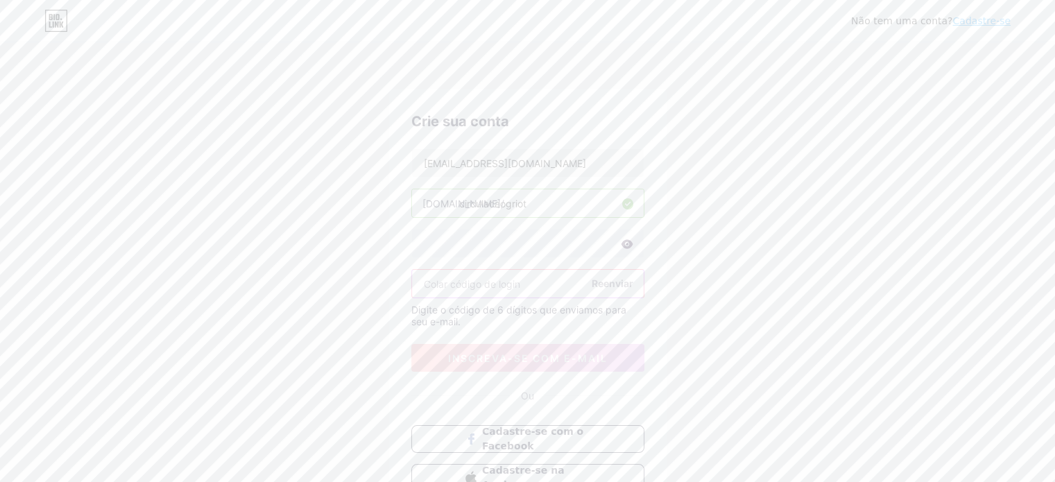
paste input "590918"
type input "590918"
click at [536, 354] on font "inscreva-se com e-mail" at bounding box center [528, 358] width 160 height 12
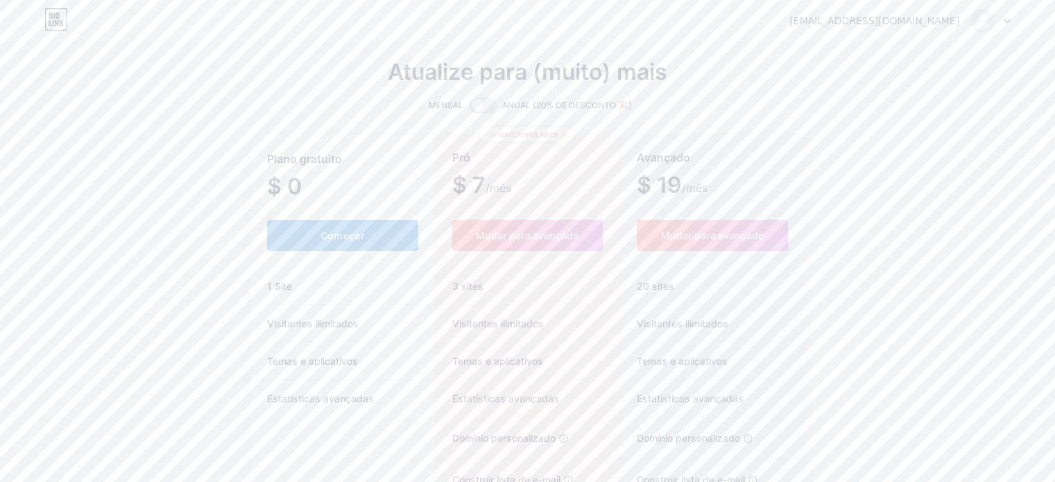
click at [309, 241] on button "Começar" at bounding box center [343, 235] width 152 height 31
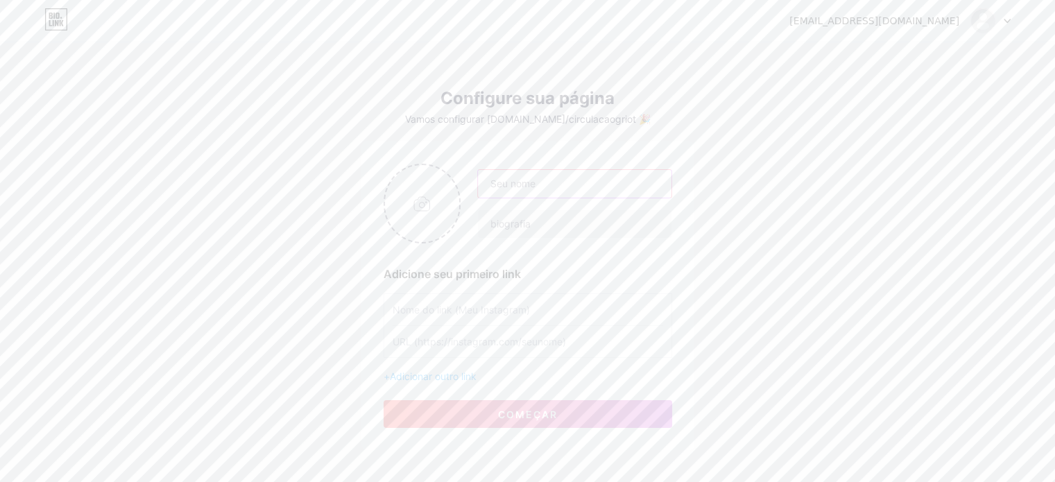
click at [567, 196] on input "text" at bounding box center [574, 184] width 193 height 28
type input "Circulação Griot - A Criação do Mundo"
click at [423, 217] on input "file" at bounding box center [422, 203] width 75 height 77
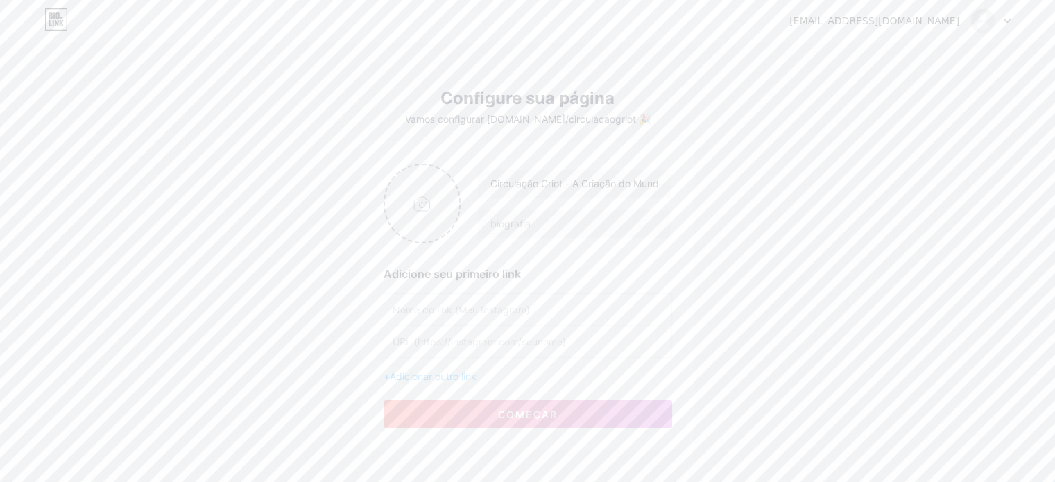
type input "C:\fakepath\Logo_Griot_fundo_branco.png"
click at [453, 173] on icon at bounding box center [452, 173] width 5 height 5
click at [423, 213] on input "file" at bounding box center [422, 203] width 75 height 77
type input "C:\fakepath\Logo Circulação Griot 2.1.jpg"
click at [551, 216] on input "text" at bounding box center [574, 224] width 193 height 28
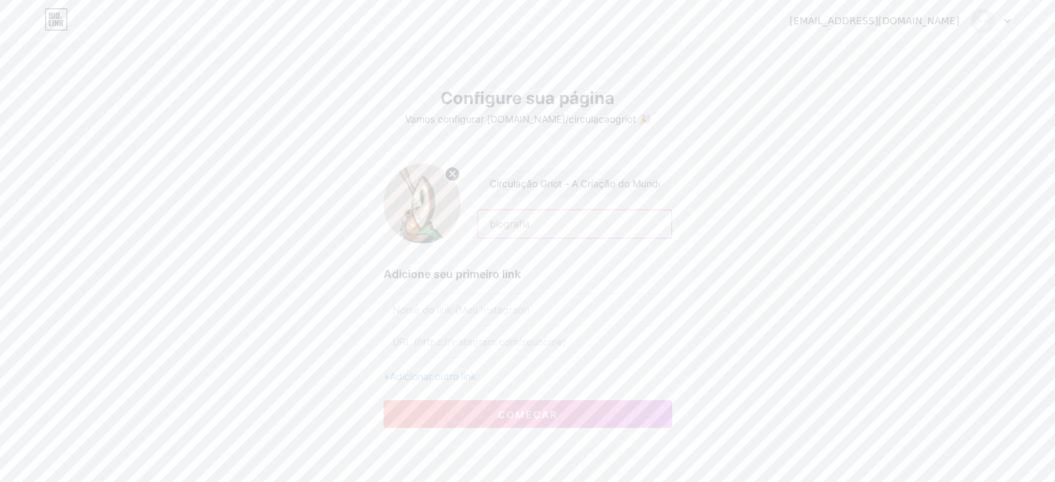
paste input "Circulação Griot – A Criação do Mundo apresenta contações de histórias [DEMOGRA…"
type input "Circulação Griot – A Criação do Mundo apresenta contações de histórias afro-bra…"
click at [491, 307] on input "text" at bounding box center [528, 309] width 271 height 31
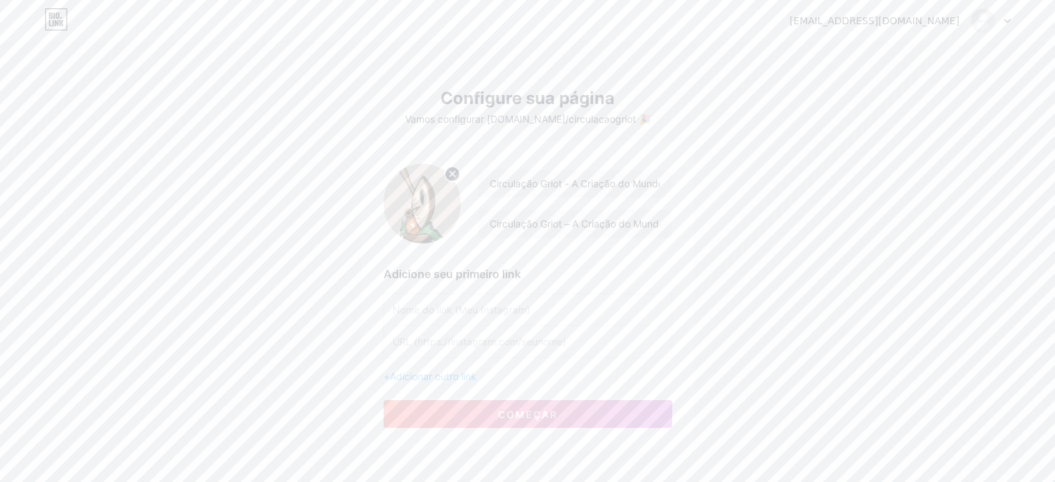
paste input "🎭 Sobre o Projeto"
type input "🎭 Sobre o Projeto"
click at [470, 375] on font "Adicionar outro link" at bounding box center [433, 376] width 87 height 12
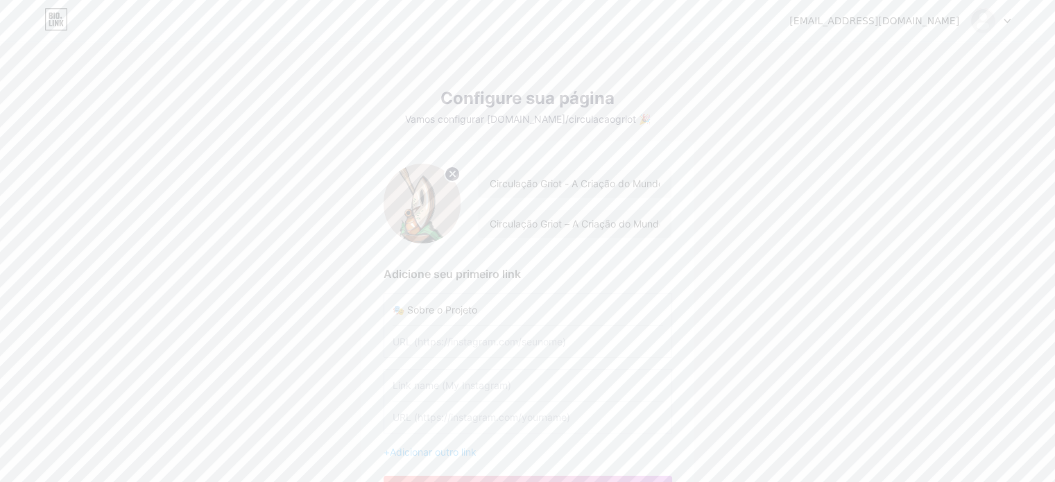
scroll to position [142, 0]
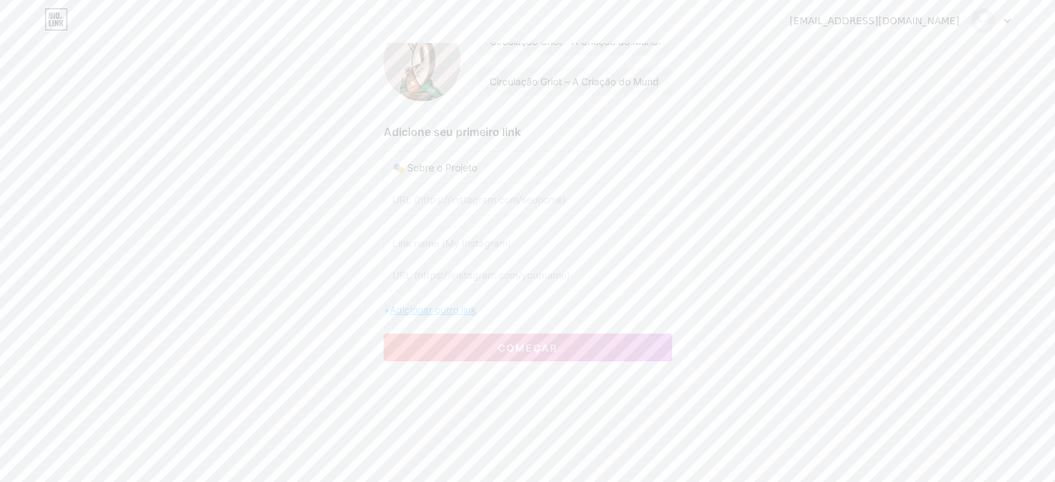
click at [416, 308] on font "Adicionar outro link" at bounding box center [433, 310] width 87 height 12
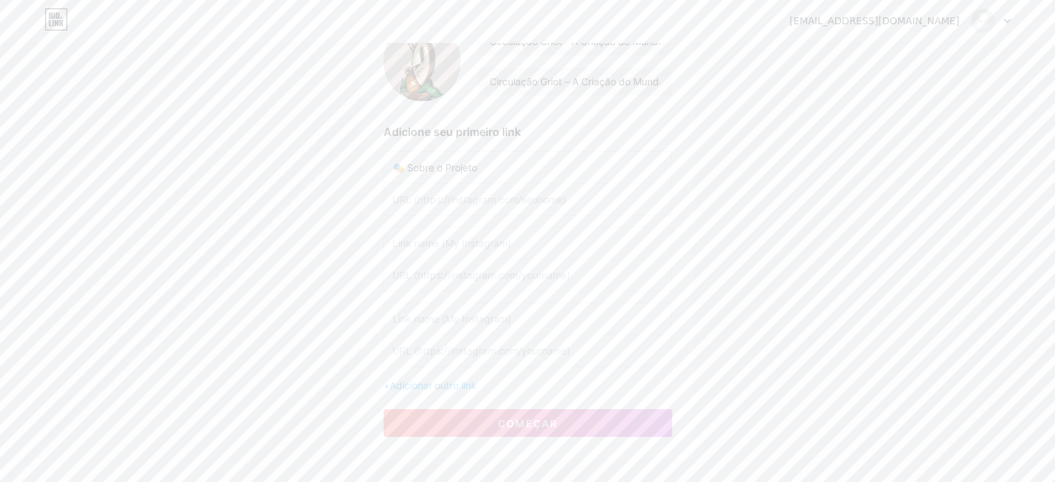
click at [413, 389] on div "+ Adicionar outro link" at bounding box center [528, 385] width 289 height 15
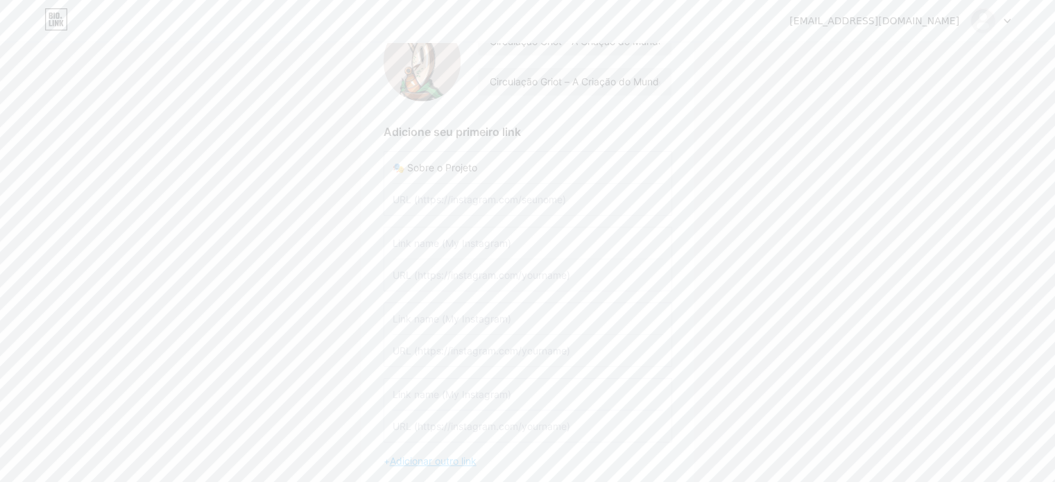
click at [411, 457] on font "Adicionar outro link" at bounding box center [433, 461] width 87 height 12
click at [520, 205] on input "text" at bounding box center [528, 199] width 271 height 31
paste input "[URL][DOMAIN_NAME]"
type input "[URL][DOMAIN_NAME]"
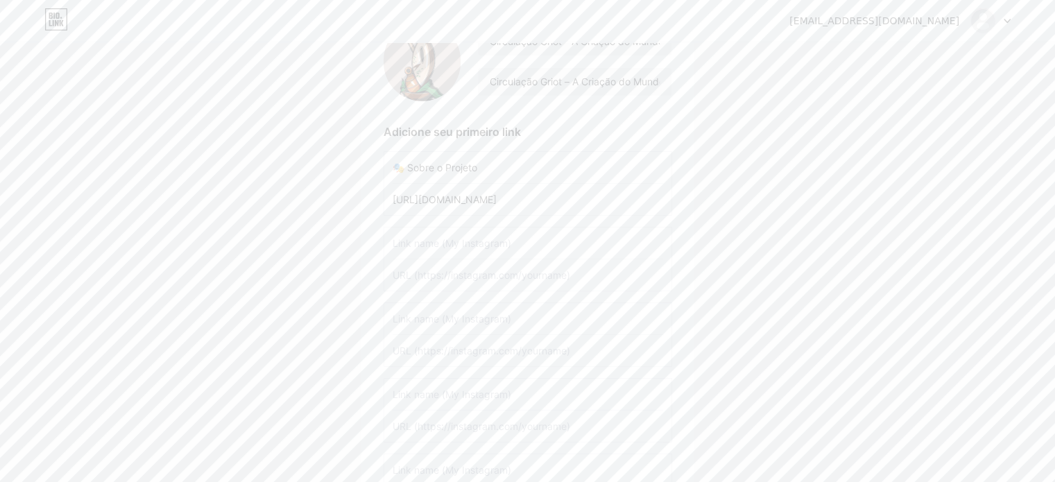
click at [453, 282] on input "text" at bounding box center [528, 274] width 271 height 31
paste input "[URL][DOMAIN_NAME]"
type input "[URL][DOMAIN_NAME]"
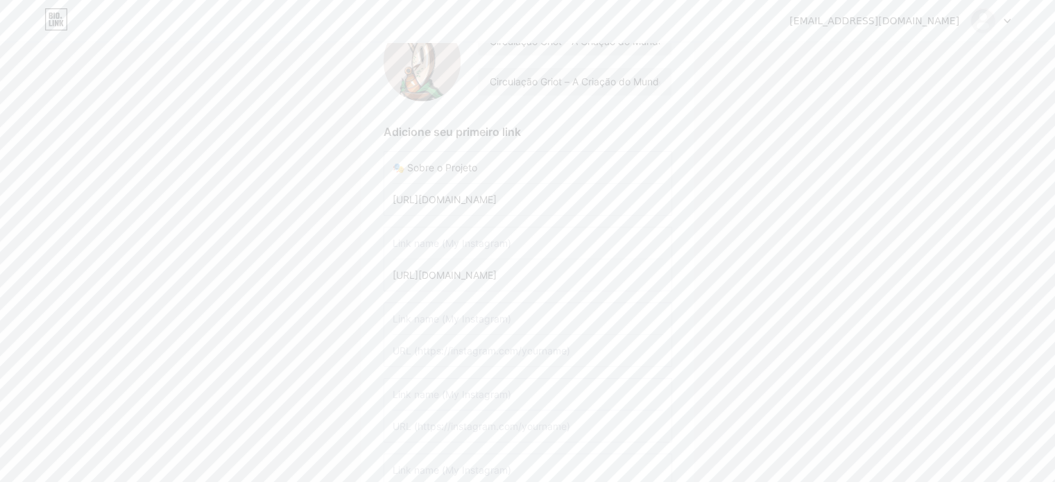
click at [441, 354] on input "text" at bounding box center [528, 350] width 271 height 31
paste input "[URL][DOMAIN_NAME]"
type input "[URL][DOMAIN_NAME]"
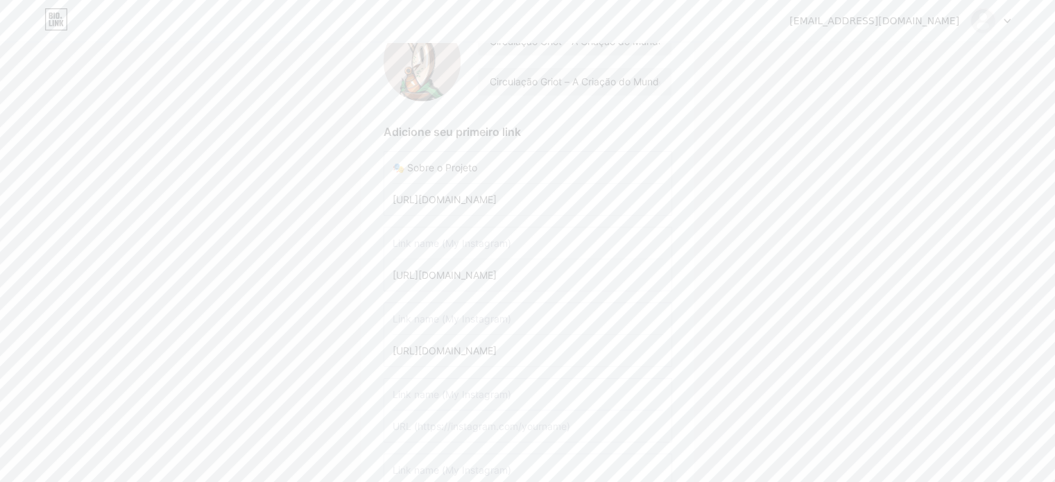
click at [431, 422] on input "text" at bounding box center [528, 426] width 271 height 31
paste input "[URL][DOMAIN_NAME]"
type input "[URL][DOMAIN_NAME]"
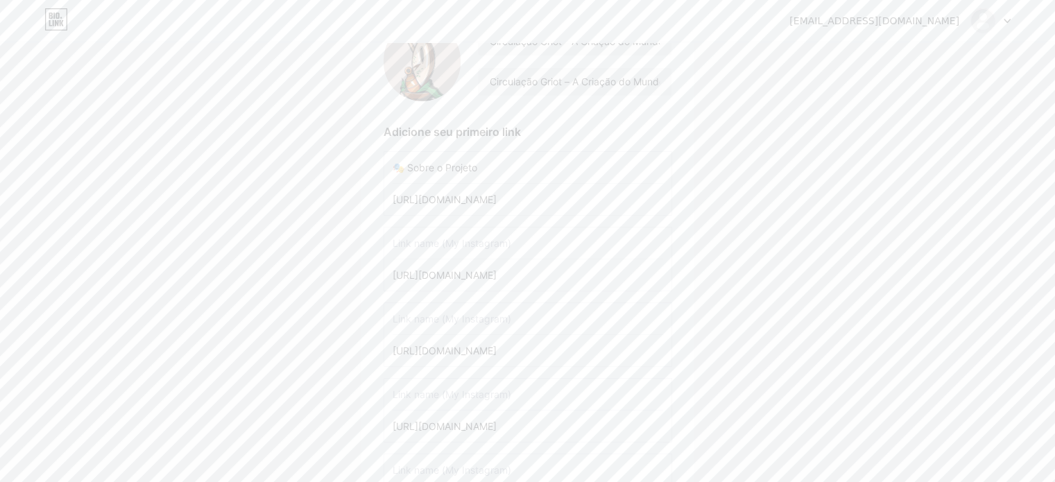
scroll to position [0, 0]
click at [472, 241] on input "text" at bounding box center [528, 243] width 271 height 31
paste input "📅 Programação / Agenda"
type input "📅 Programação / Agenda"
click at [452, 313] on input "text" at bounding box center [528, 318] width 271 height 31
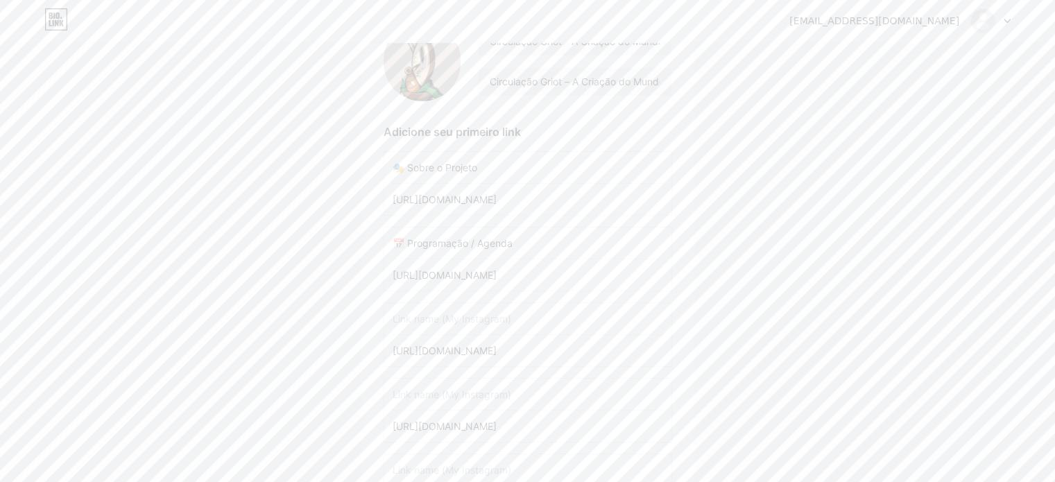
paste input "📍 Locais & Como Chegar"
type input "📍 Locais & Como Chegar"
click at [459, 391] on input "text" at bounding box center [528, 394] width 271 height 31
paste input "📝 Inscrições / Reservas"
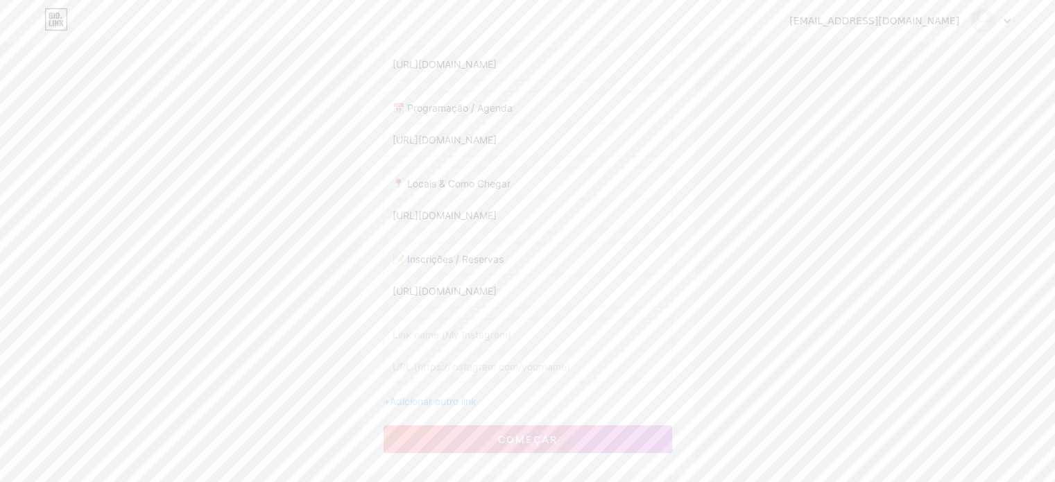
scroll to position [306, 0]
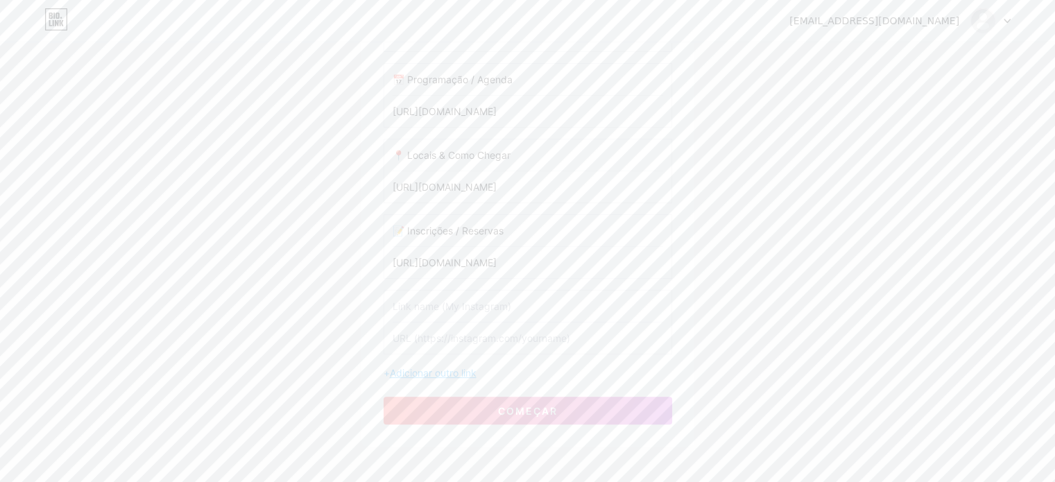
type input "📝 Inscrições / Reservas"
click at [441, 367] on font "Adicionar outro link" at bounding box center [433, 373] width 87 height 12
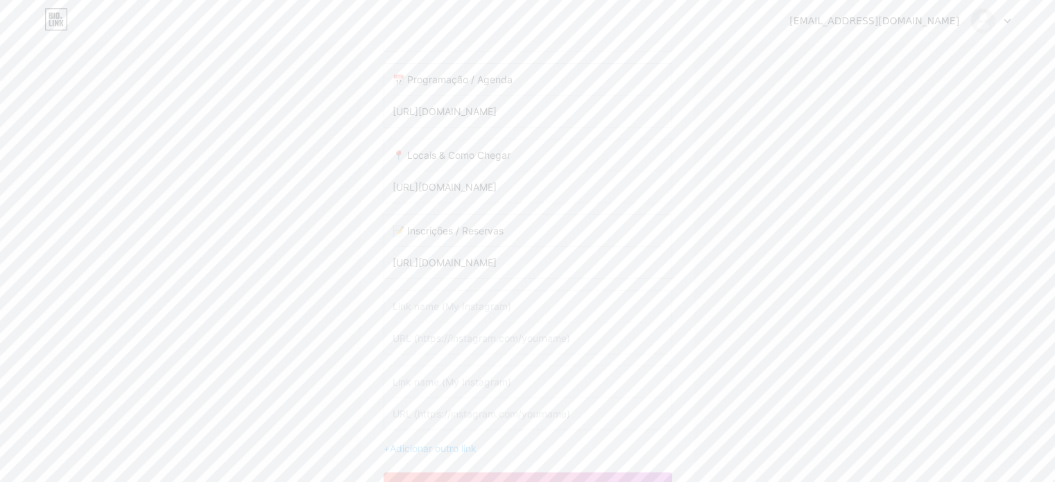
click at [427, 452] on div "+ Adicionar outro link" at bounding box center [528, 448] width 289 height 15
click at [468, 304] on input "text" at bounding box center [528, 306] width 271 height 31
paste input "📚 Material Pedagógico (QR Code)"
type input "📚 Material Pedagógico (QR Code)"
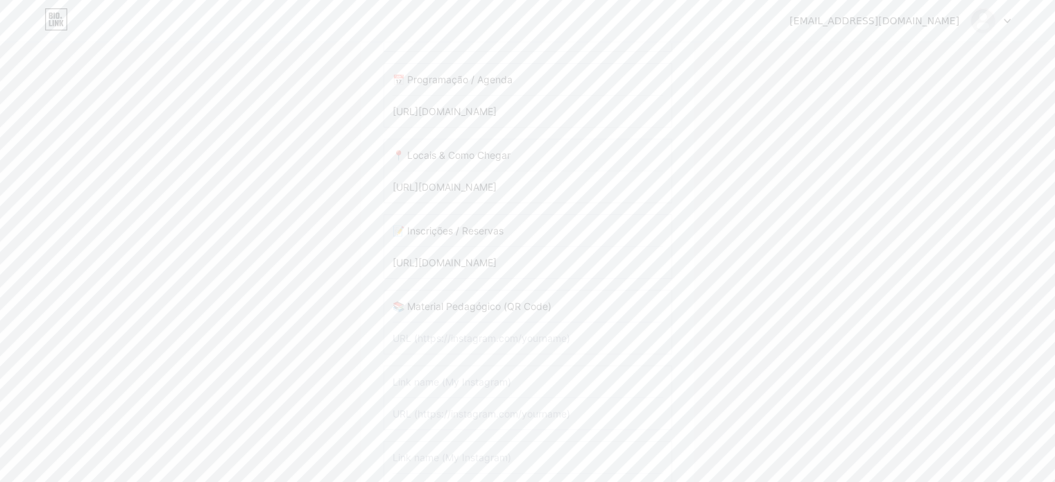
click at [511, 257] on input "[URL][DOMAIN_NAME]" at bounding box center [528, 262] width 271 height 31
click at [508, 343] on input "text" at bounding box center [528, 338] width 271 height 31
paste input "[URL][DOMAIN_NAME]"
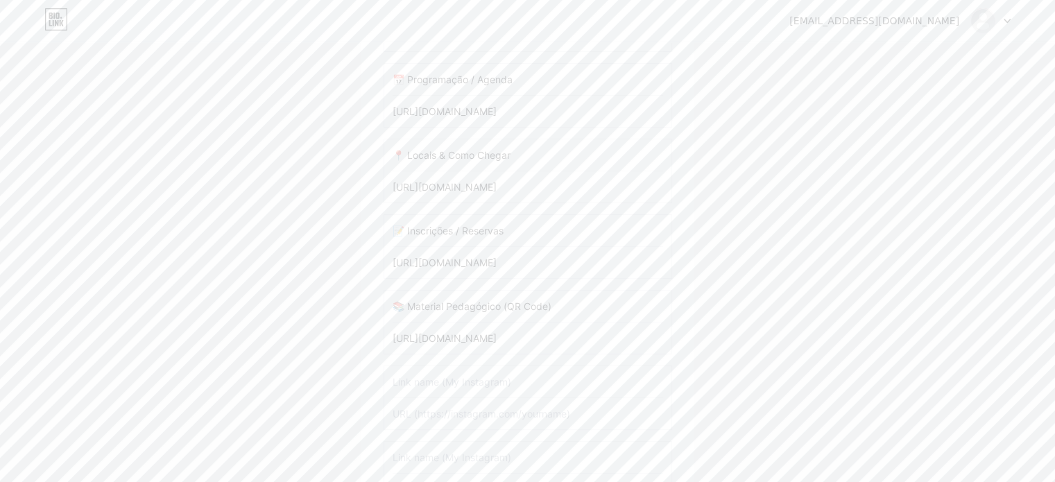
type input "[URL][DOMAIN_NAME]"
click at [486, 420] on input "text" at bounding box center [528, 413] width 271 height 31
paste input "[URL][DOMAIN_NAME]"
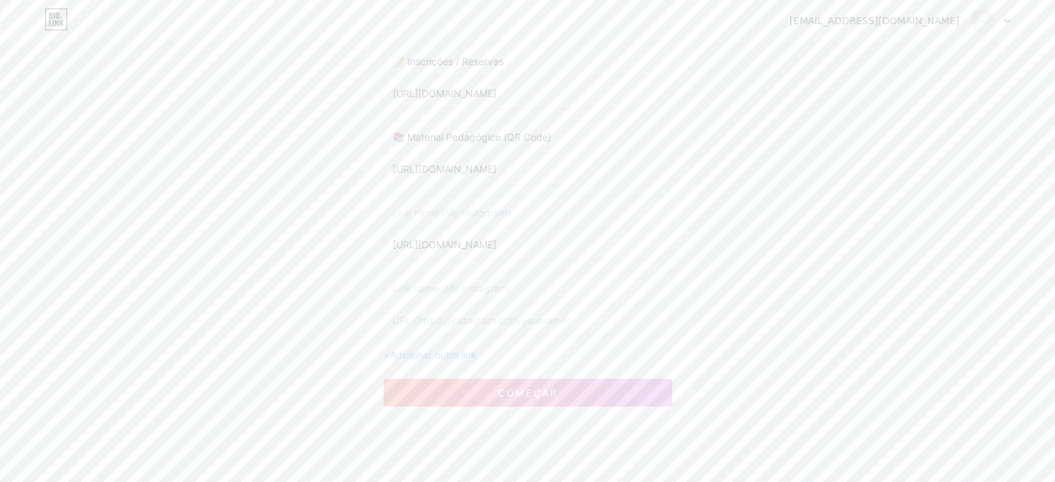
scroll to position [486, 0]
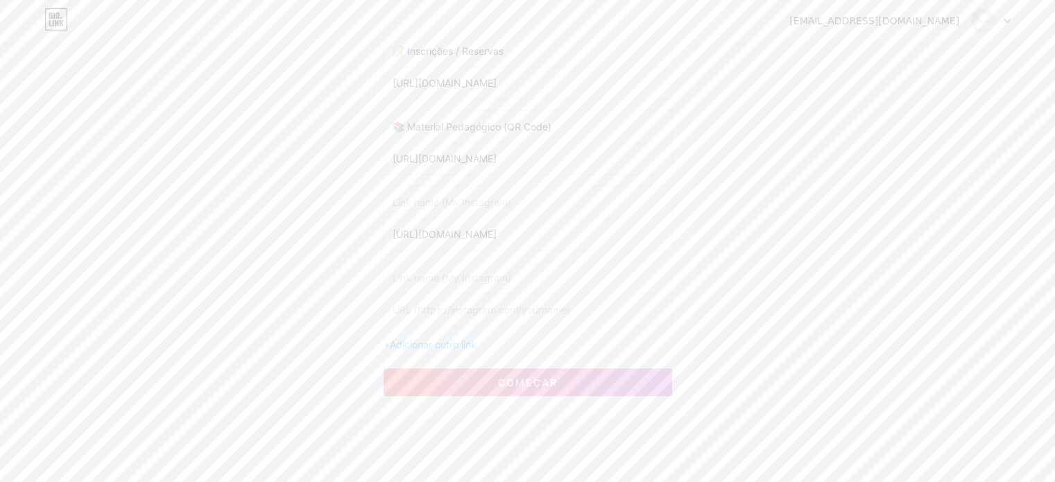
type input "[URL][DOMAIN_NAME]"
click at [473, 306] on input "text" at bounding box center [528, 309] width 271 height 31
paste input "[URL][DOMAIN_NAME]"
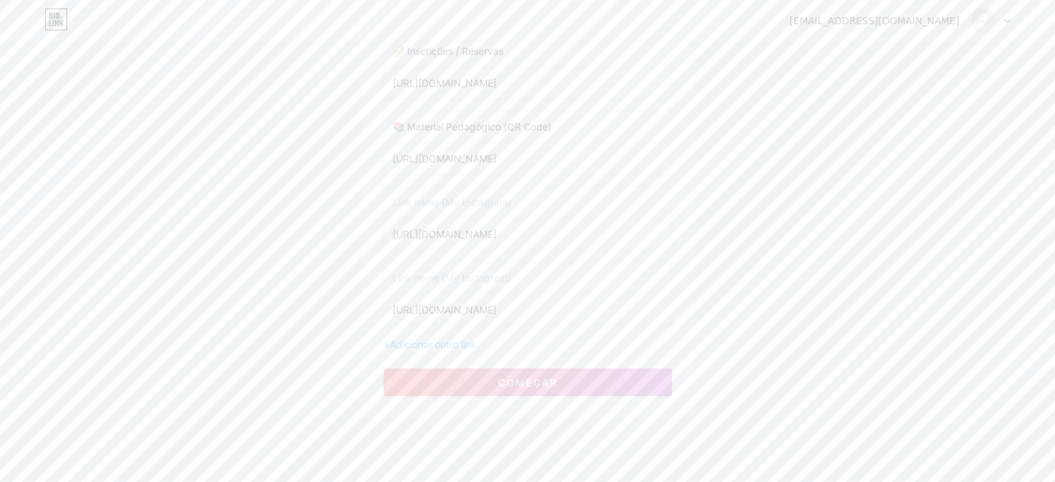
type input "[URL][DOMAIN_NAME]"
click at [463, 198] on input "text" at bounding box center [528, 202] width 271 height 31
paste input "♿ Acessibilidade"
type input "♿ Acessibilidade"
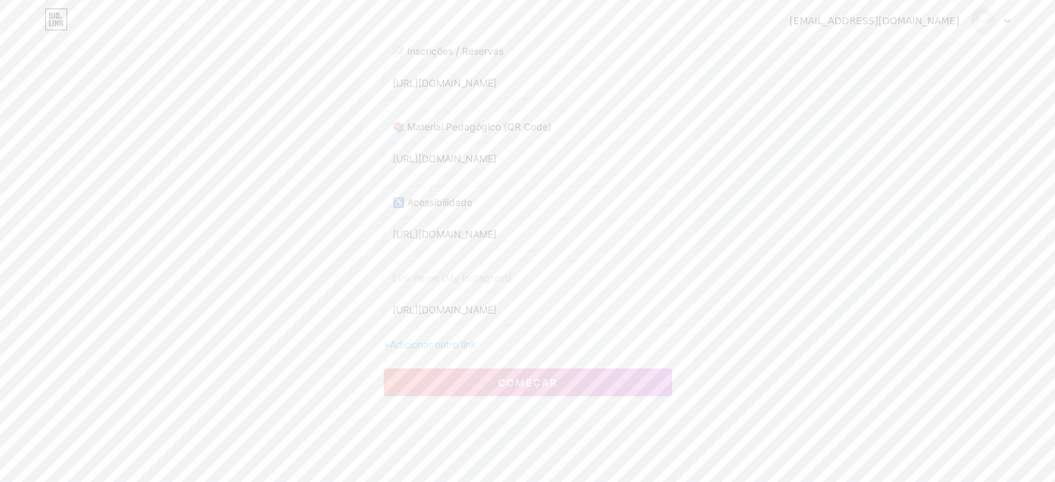
click at [457, 282] on input "text" at bounding box center [528, 277] width 271 height 31
paste input "🗣️ Rodas de Conversa"
type input "🗣️ Rodas de Conversa"
click at [447, 340] on font "Adicionar outro link" at bounding box center [433, 345] width 87 height 12
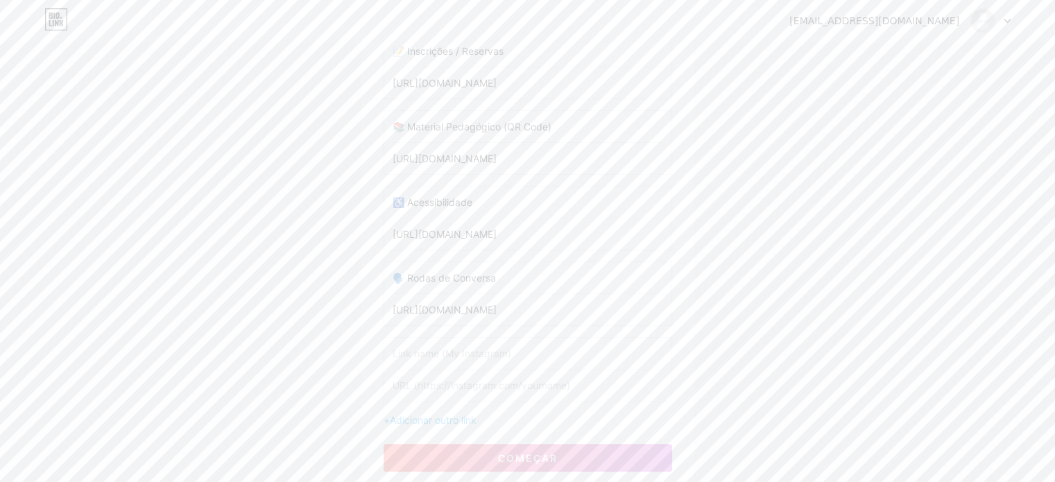
click at [447, 348] on input "text" at bounding box center [528, 353] width 271 height 31
paste input "🤝 Parceria: [PERSON_NAME]"
type input "🤝 Parceria: [PERSON_NAME]"
click at [426, 417] on font "Adicionar outro link" at bounding box center [433, 420] width 87 height 12
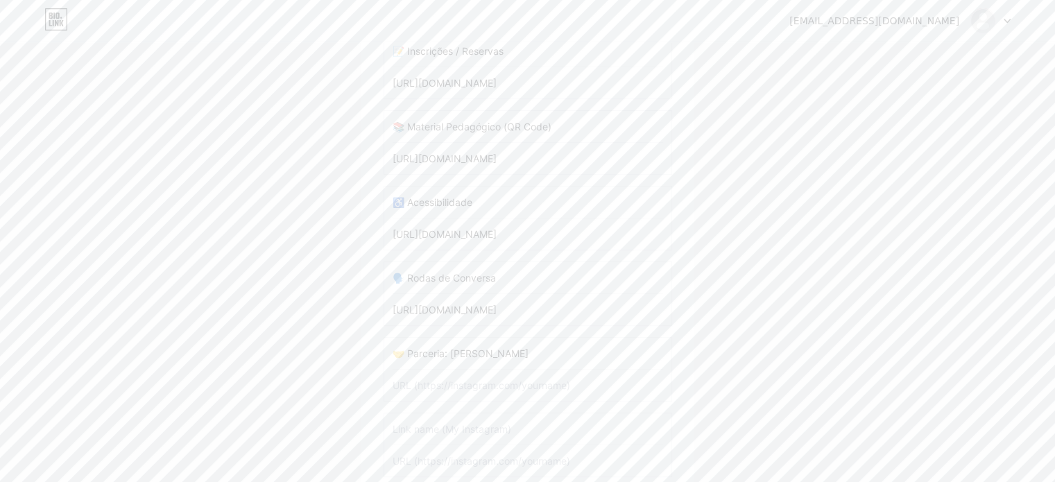
click at [448, 429] on input "text" at bounding box center [528, 428] width 271 height 31
paste input "👤 Proponente & Equipe"
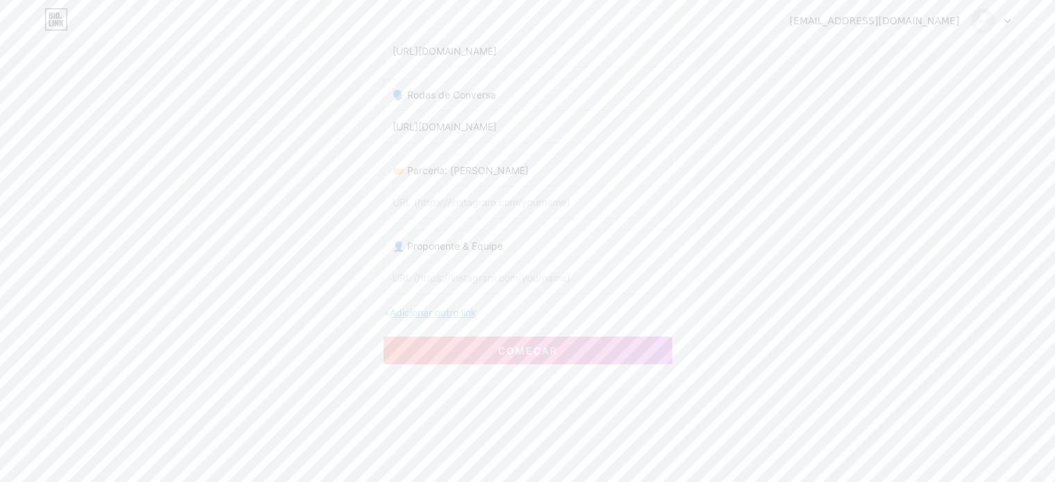
type input "👤 Proponente & Equipe"
click at [452, 307] on font "Adicionar outro link" at bounding box center [433, 313] width 87 height 12
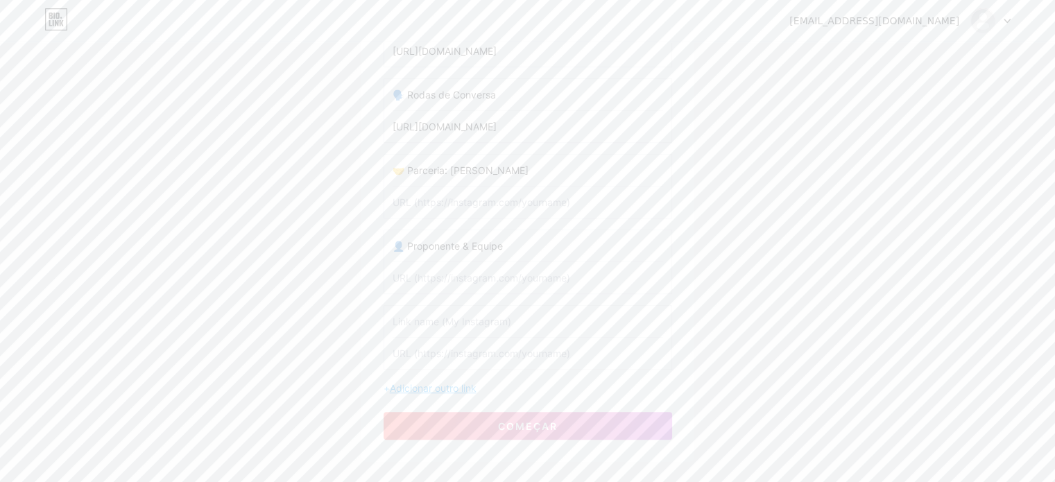
click at [449, 382] on font "Adicionar outro link" at bounding box center [433, 388] width 87 height 12
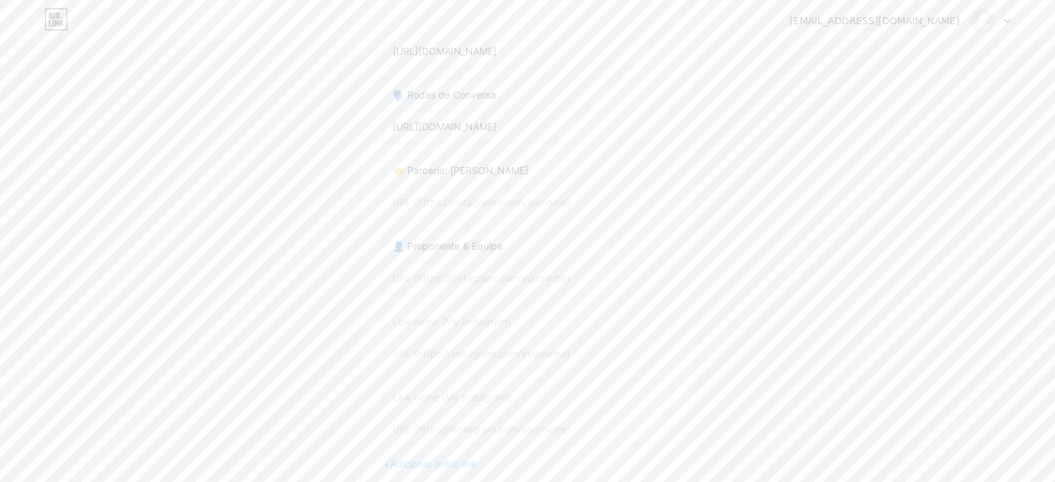
click at [500, 130] on input "[URL][DOMAIN_NAME]" at bounding box center [528, 126] width 271 height 31
click at [487, 205] on input "text" at bounding box center [528, 202] width 271 height 31
paste input "[URL][DOMAIN_NAME]"
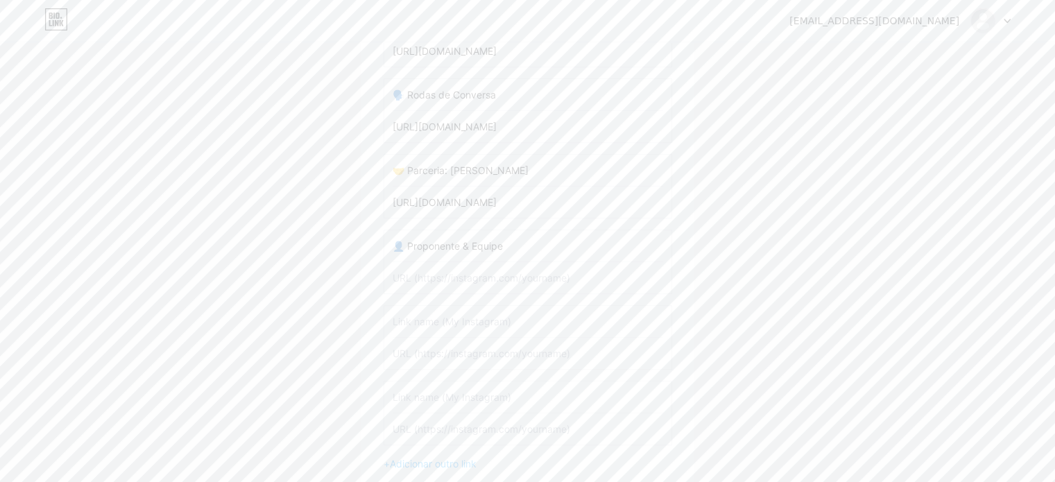
scroll to position [0, 681]
type input "[URL][DOMAIN_NAME]"
click at [477, 271] on input "text" at bounding box center [528, 277] width 271 height 31
paste input "[URL][DOMAIN_NAME]"
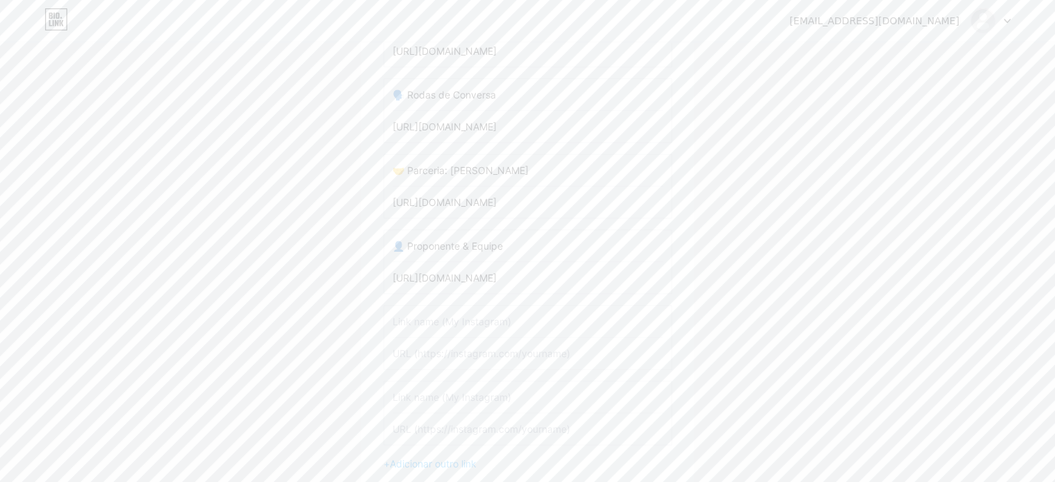
scroll to position [0, 681]
type input "[URL][DOMAIN_NAME]"
click at [483, 346] on input "text" at bounding box center [528, 353] width 271 height 31
paste input "[URL][DOMAIN_NAME]"
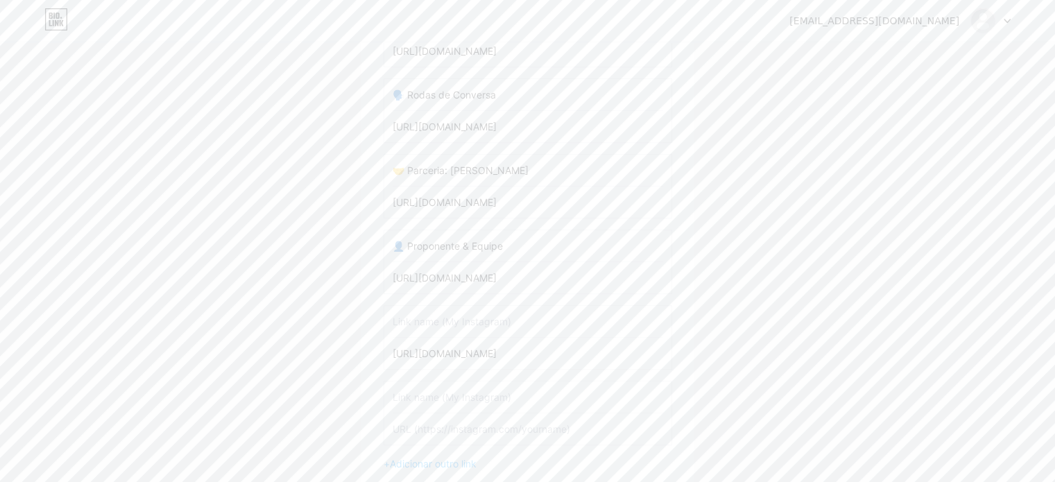
scroll to position [0, 681]
type input "[URL][DOMAIN_NAME]"
click at [465, 427] on input "text" at bounding box center [528, 428] width 271 height 31
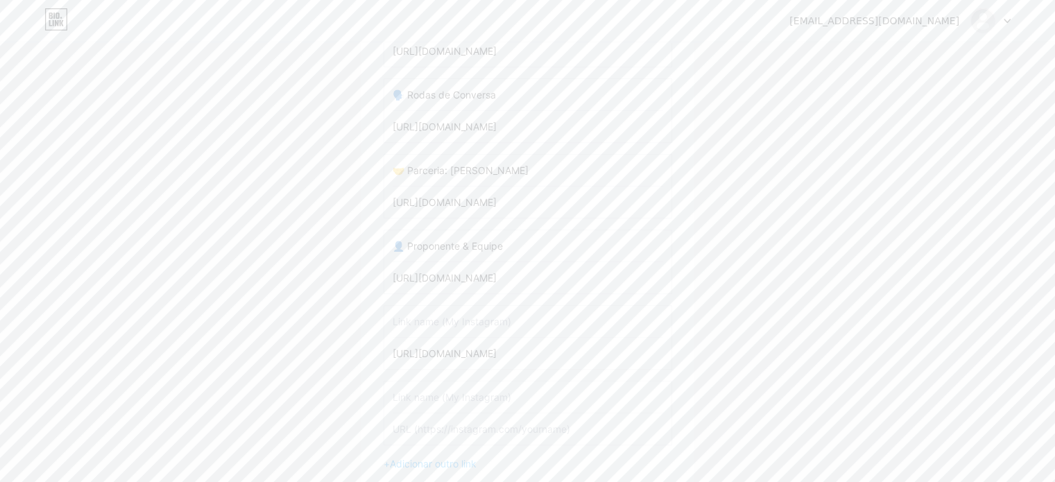
paste input "[URL][DOMAIN_NAME]"
type input "[URL][DOMAIN_NAME]"
click at [444, 306] on input "text" at bounding box center [528, 321] width 271 height 31
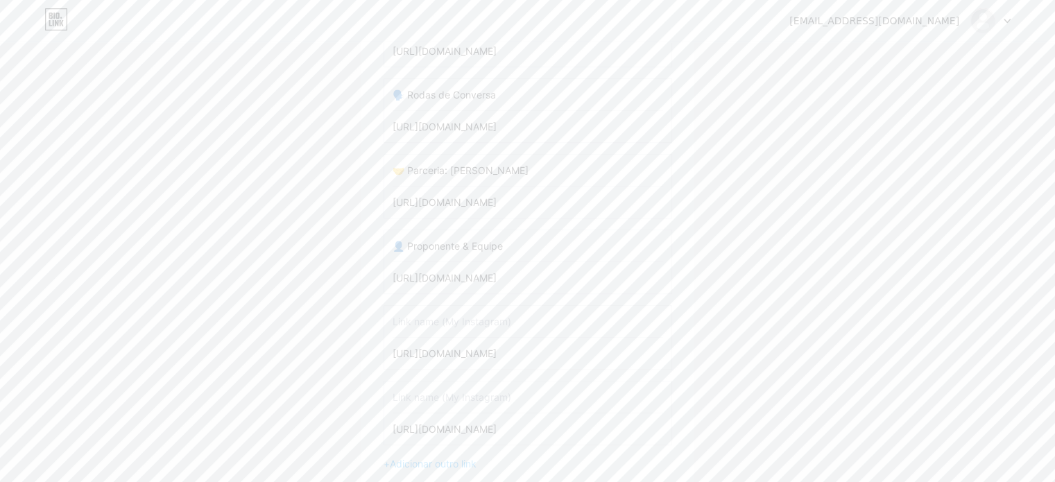
paste input "🏛️ Realização & Apoio (fala institucional)"
type input "🏛️ Realização & Apoio (fala institucional)"
click at [471, 388] on input "text" at bounding box center [528, 397] width 271 height 31
paste input "📷 Galeria (Fotos & Vídeos)"
type input "📷 Galeria (Fotos & Vídeos)"
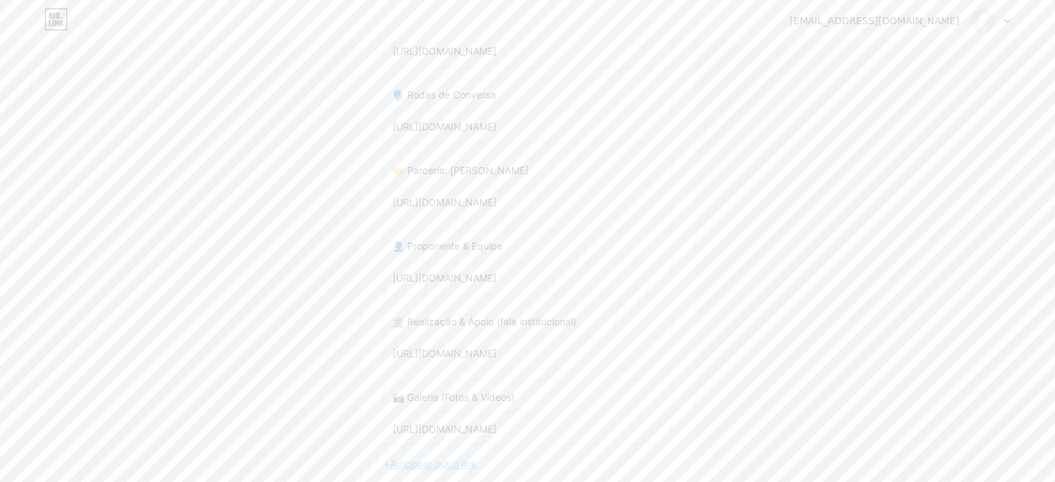
click at [431, 458] on font "Adicionar outro link" at bounding box center [433, 464] width 87 height 12
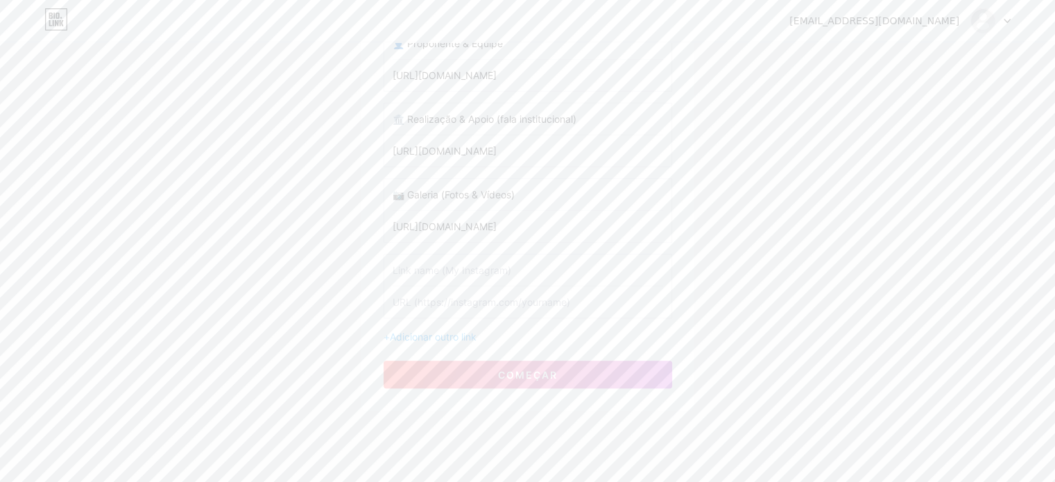
scroll to position [894, 0]
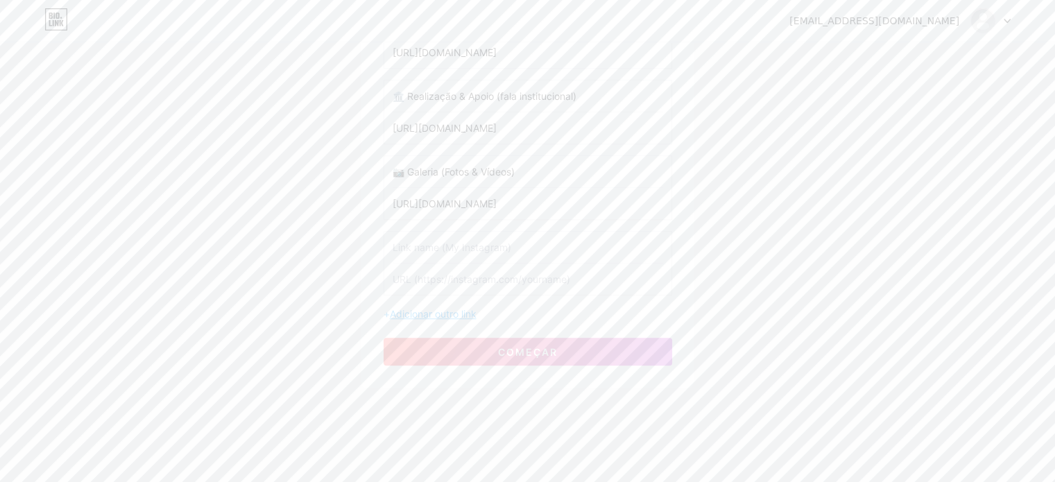
click at [461, 308] on font "Adicionar outro link" at bounding box center [433, 314] width 87 height 12
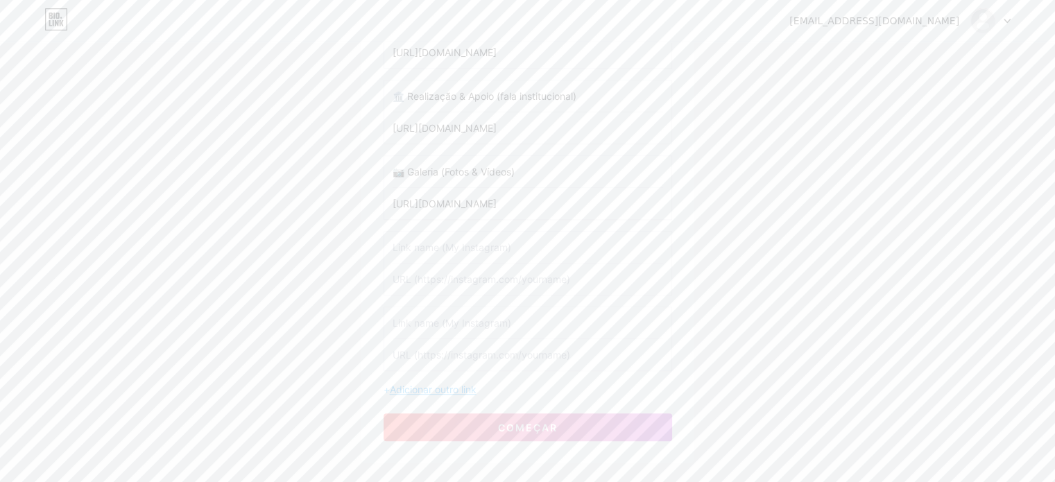
click at [444, 384] on font "Adicionar outro link" at bounding box center [433, 390] width 87 height 12
click at [491, 243] on input "text" at bounding box center [528, 247] width 271 height 31
paste input "💬 Fale com a Produção (WhatsApp)"
type input "💬 Fale com a Produção (WhatsApp)"
click at [451, 310] on input "text" at bounding box center [528, 322] width 271 height 31
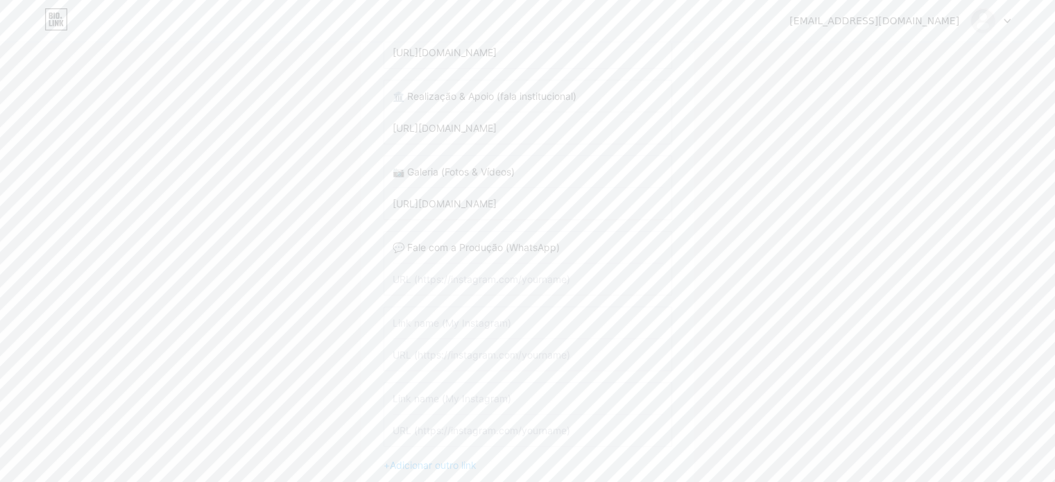
paste input "🌍 O que é um Griot?"
type input "🌍 O que é um Griot?"
click at [513, 201] on input "[URL][DOMAIN_NAME]" at bounding box center [528, 203] width 271 height 31
click at [481, 275] on input "text" at bounding box center [528, 279] width 271 height 31
paste input "[URL][DOMAIN_NAME]"
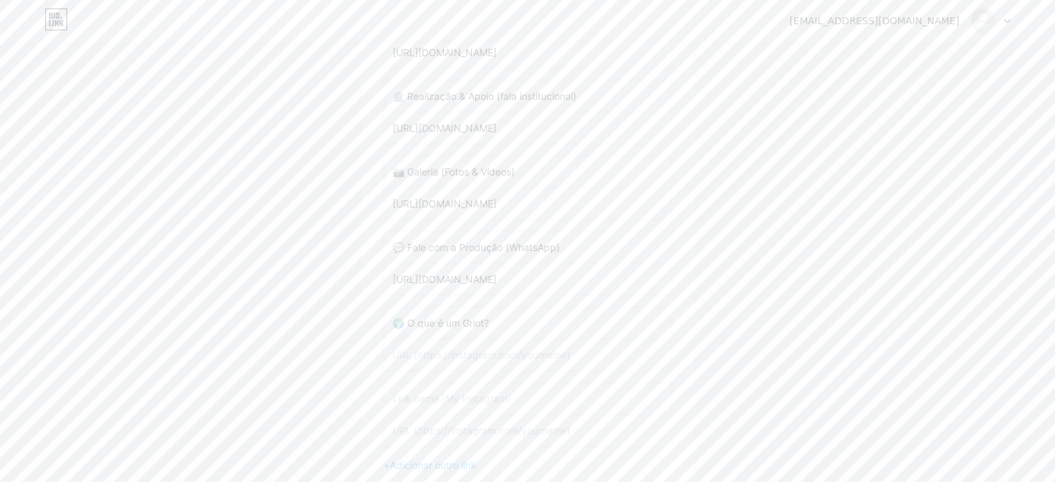
scroll to position [0, 681]
type input "[URL][DOMAIN_NAME]"
click at [474, 349] on input "text" at bounding box center [528, 354] width 271 height 31
paste input "[URL][DOMAIN_NAME]"
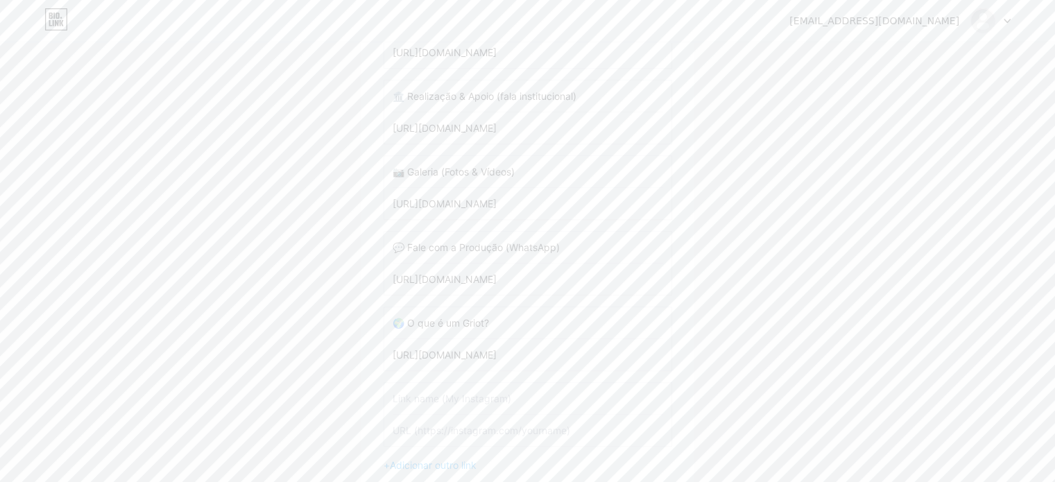
scroll to position [0, 681]
type input "[URL][DOMAIN_NAME]"
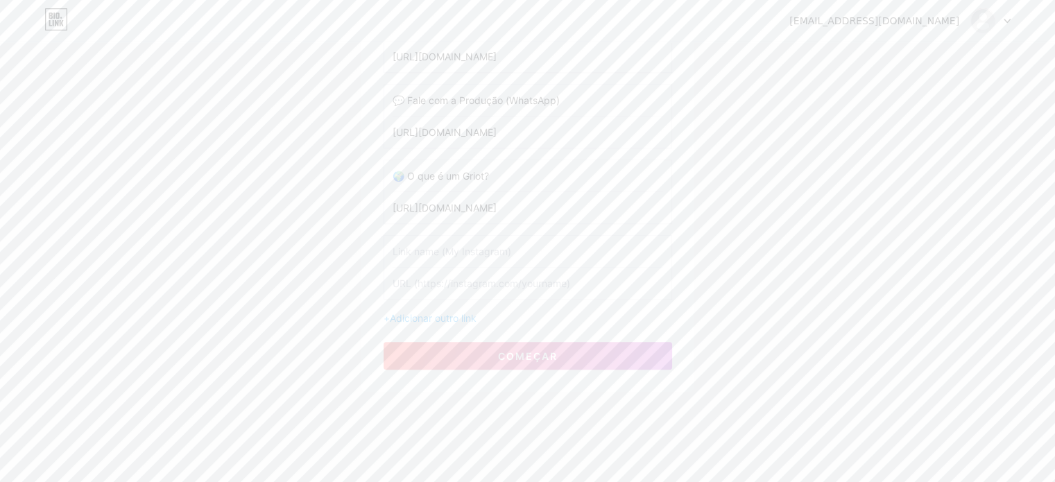
scroll to position [1045, 0]
click at [513, 339] on button "começar" at bounding box center [528, 353] width 289 height 28
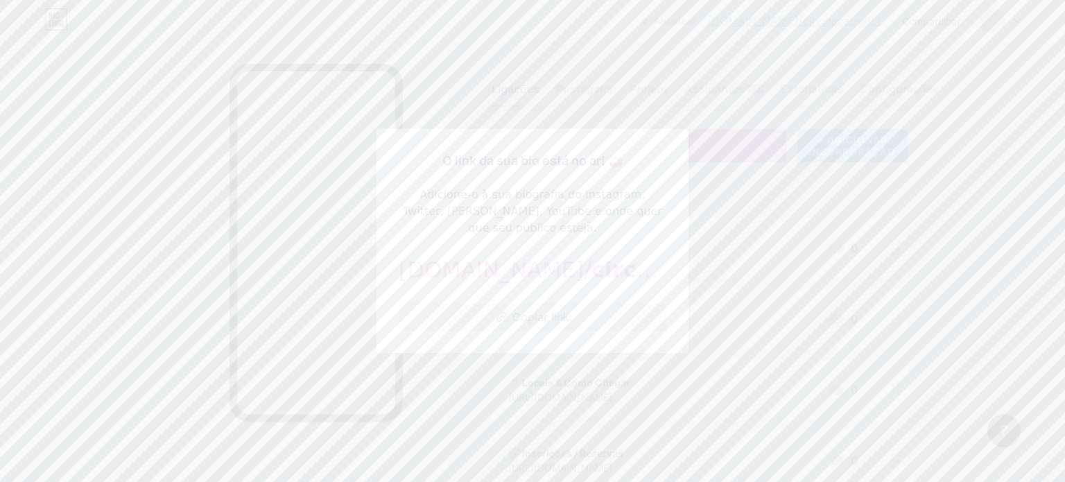
click at [536, 311] on font "Copiar link" at bounding box center [541, 317] width 57 height 14
click at [797, 207] on div at bounding box center [532, 241] width 1065 height 482
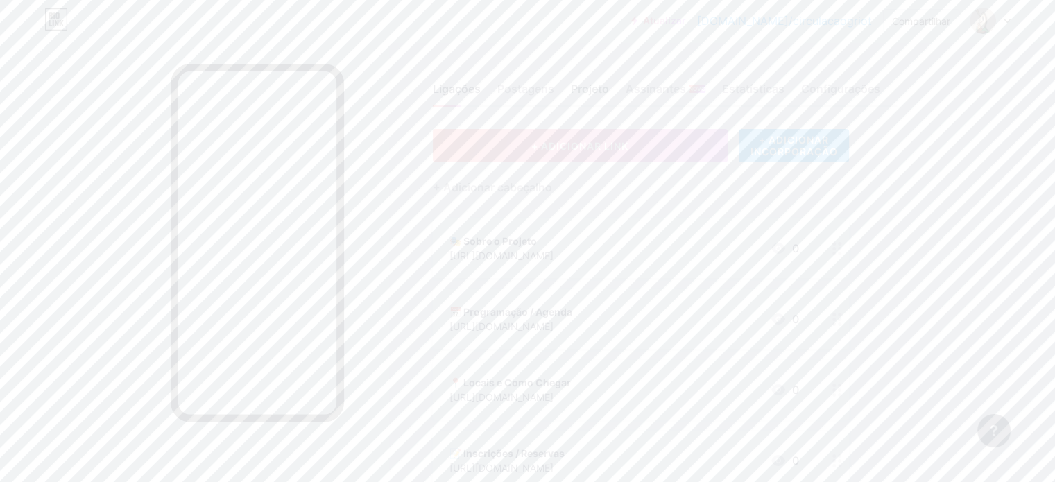
click at [609, 89] on font "Projeto" at bounding box center [590, 89] width 38 height 14
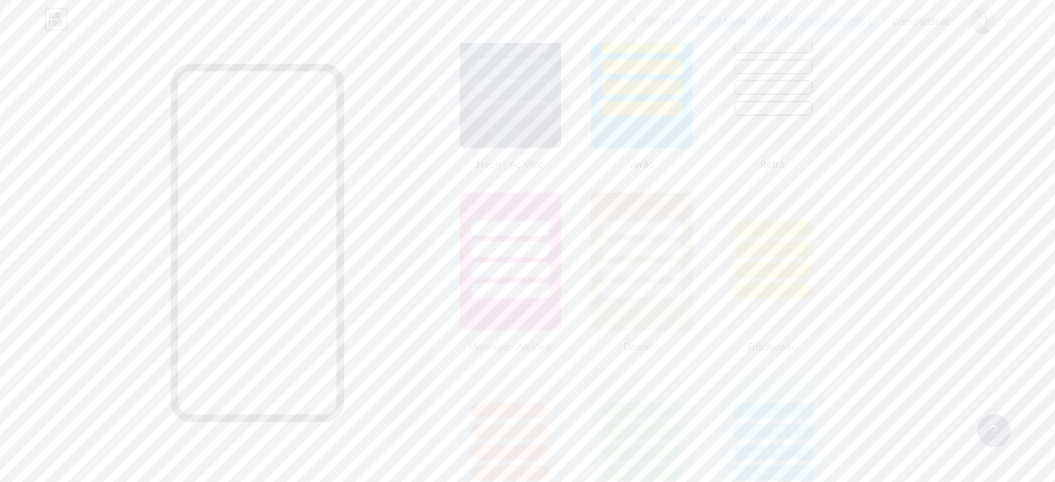
scroll to position [1006, 0]
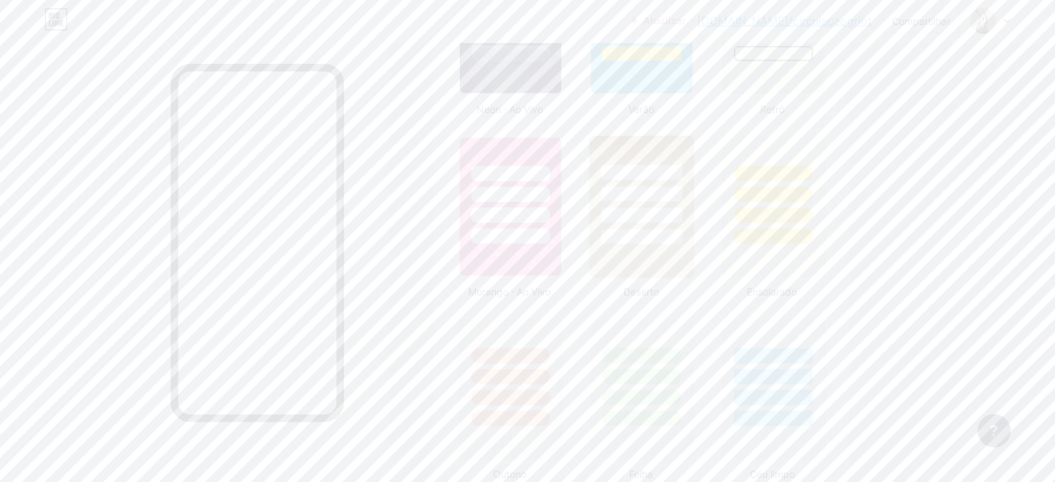
click at [692, 277] on img at bounding box center [642, 207] width 104 height 142
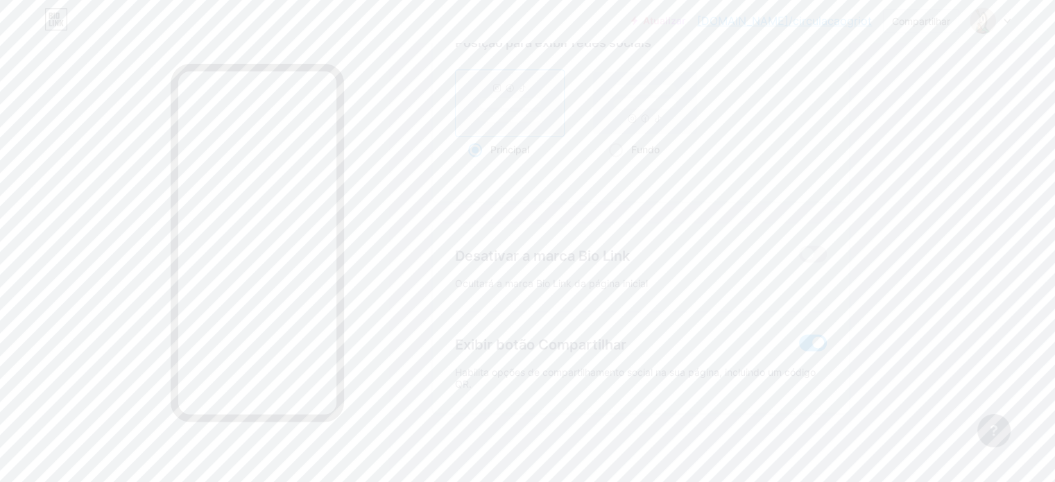
scroll to position [0, 0]
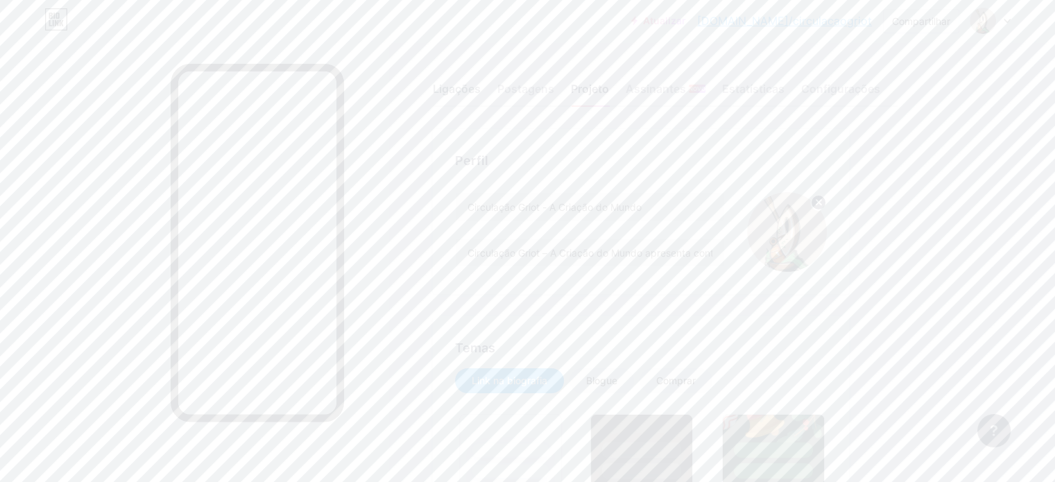
click at [481, 90] on font "Ligações" at bounding box center [457, 89] width 48 height 14
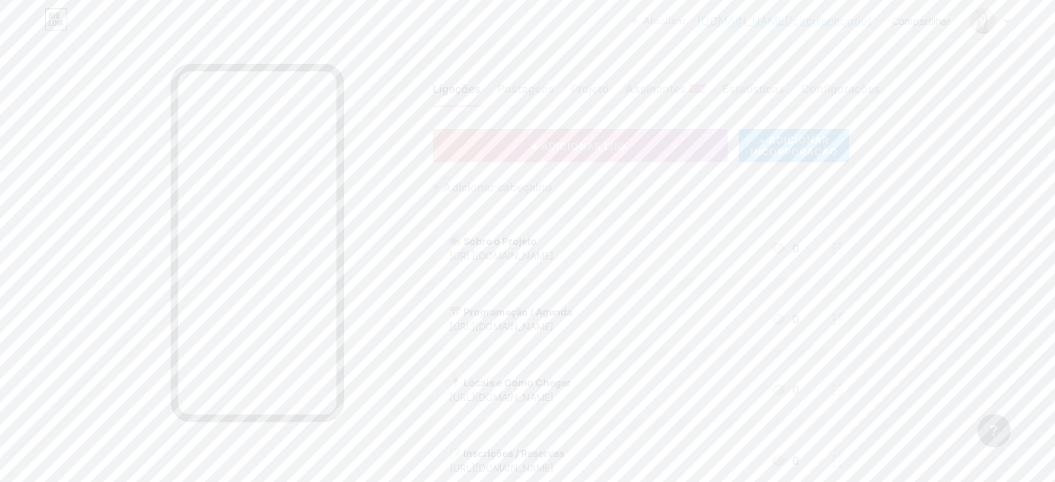
click at [781, 266] on div "🎭 Sobre o Projeto [URL][DOMAIN_NAME] 0" at bounding box center [641, 249] width 416 height 60
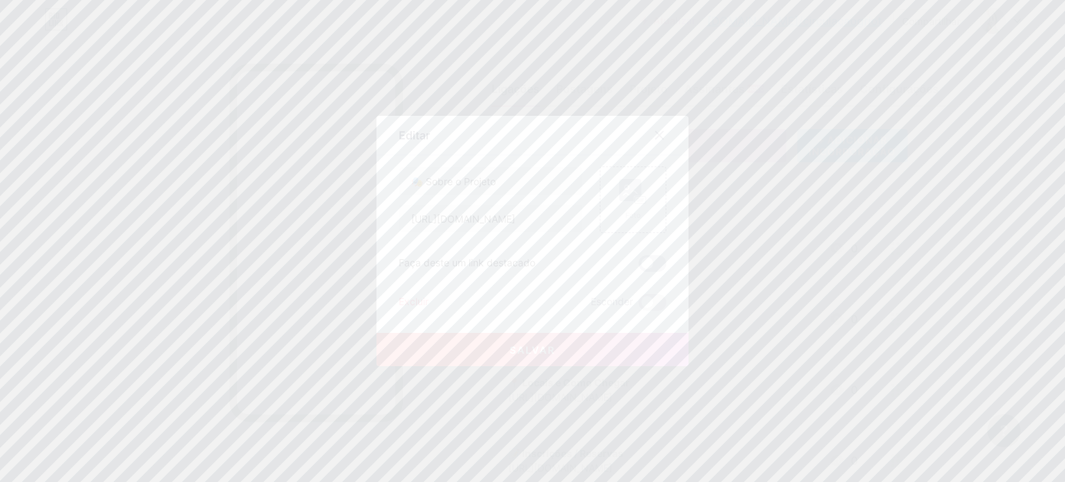
click at [647, 268] on span at bounding box center [653, 263] width 28 height 17
click at [639, 267] on input "checkbox" at bounding box center [639, 267] width 0 height 0
click at [558, 346] on button "Salvar" at bounding box center [533, 349] width 312 height 33
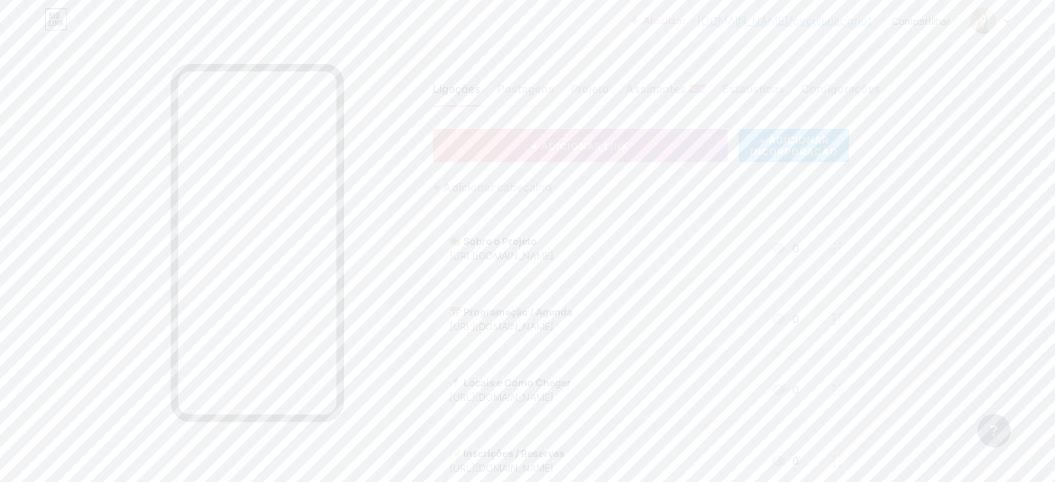
click at [821, 22] on font "[DOMAIN_NAME]/circulacaogriot" at bounding box center [784, 21] width 175 height 14
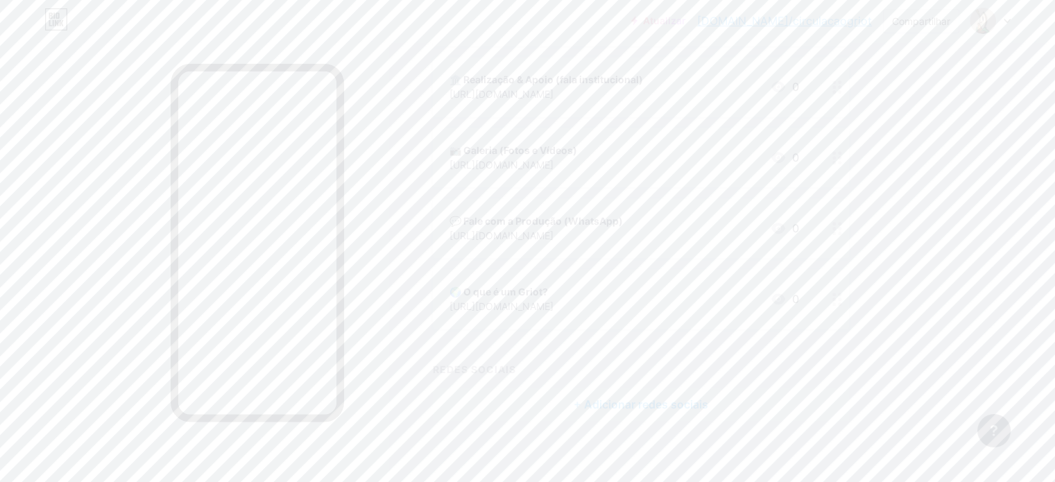
scroll to position [805, 0]
click at [708, 397] on font "+ Adicionar redes sociais" at bounding box center [641, 398] width 135 height 14
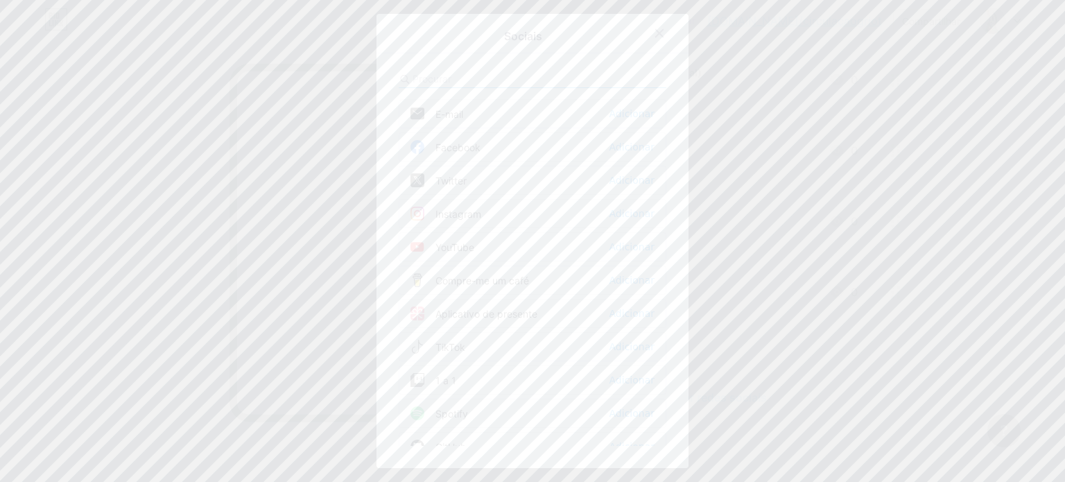
click at [542, 212] on div "Instagram Adicionar" at bounding box center [533, 213] width 268 height 29
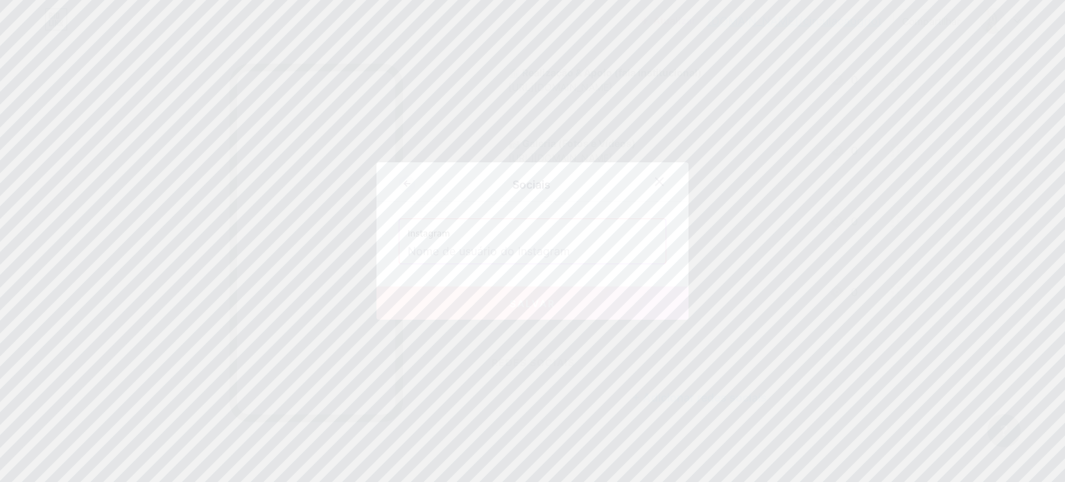
click at [583, 249] on input "text" at bounding box center [533, 252] width 250 height 24
type input "p"
click at [559, 307] on button "Salvar" at bounding box center [533, 302] width 312 height 33
type input "[URL][DOMAIN_NAME][DOMAIN_NAME]"
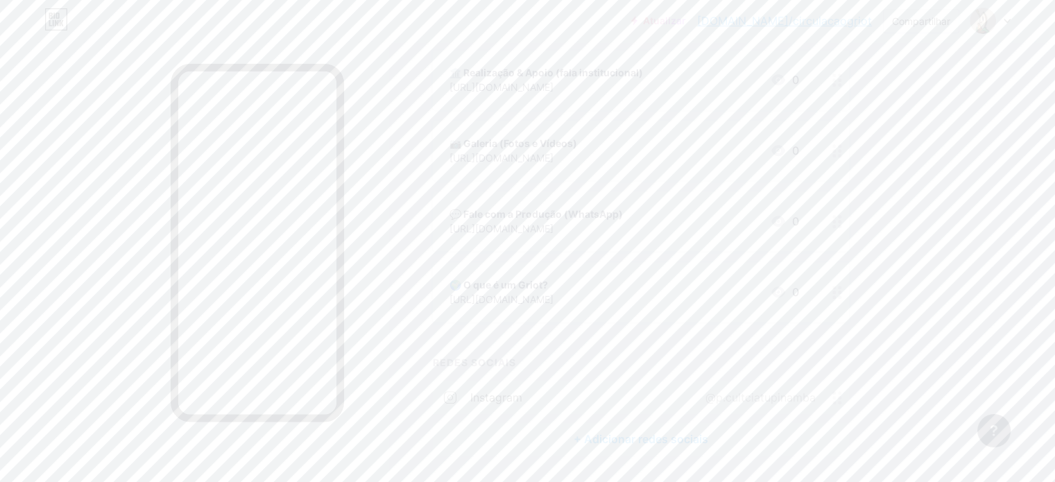
click at [708, 434] on font "+ Adicionar redes sociais" at bounding box center [641, 439] width 135 height 14
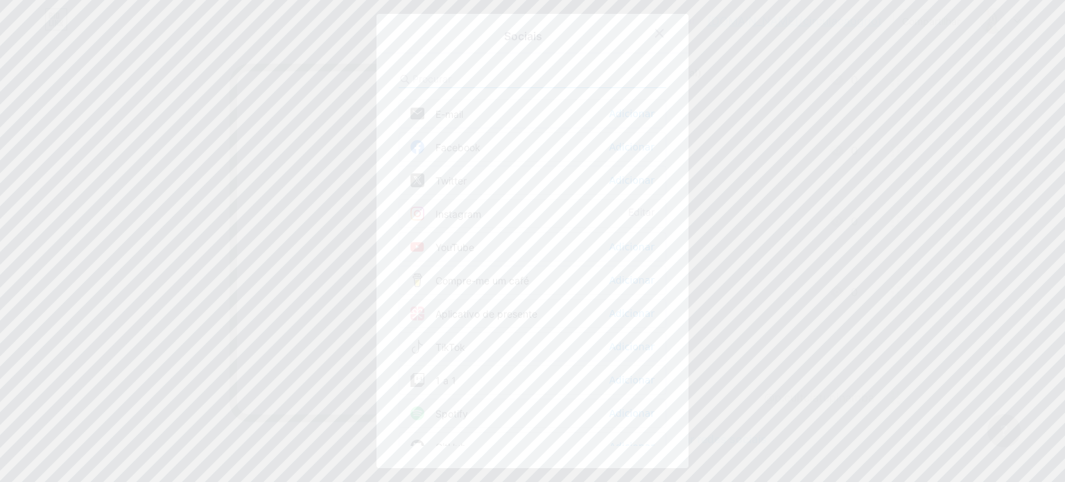
click at [526, 142] on div "Facebook Adicionar" at bounding box center [533, 146] width 268 height 29
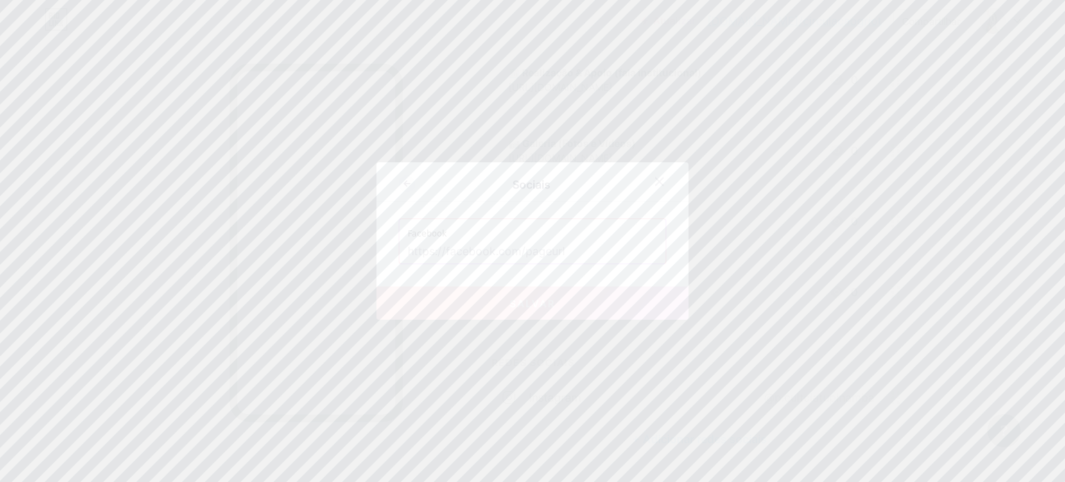
click at [524, 248] on input "text" at bounding box center [533, 252] width 250 height 24
click at [535, 311] on font "Salvar" at bounding box center [533, 314] width 46 height 12
click at [527, 239] on input "cia.tupinamba" at bounding box center [533, 242] width 250 height 24
type input "ciaexptupinamba"
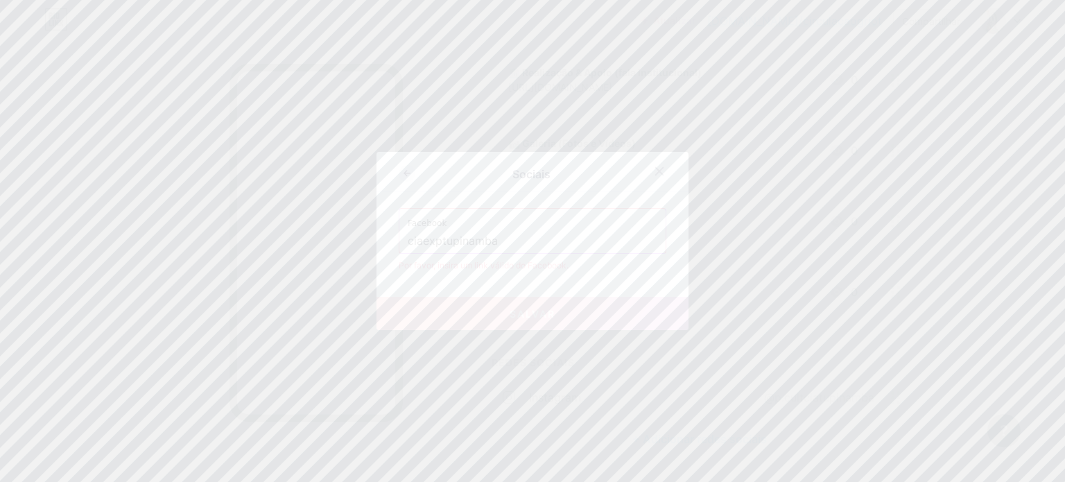
click at [541, 305] on button "Salvar" at bounding box center [533, 313] width 312 height 33
click at [517, 243] on input "ciaexptupinamba" at bounding box center [533, 242] width 250 height 24
drag, startPoint x: 522, startPoint y: 239, endPoint x: 504, endPoint y: 239, distance: 18.0
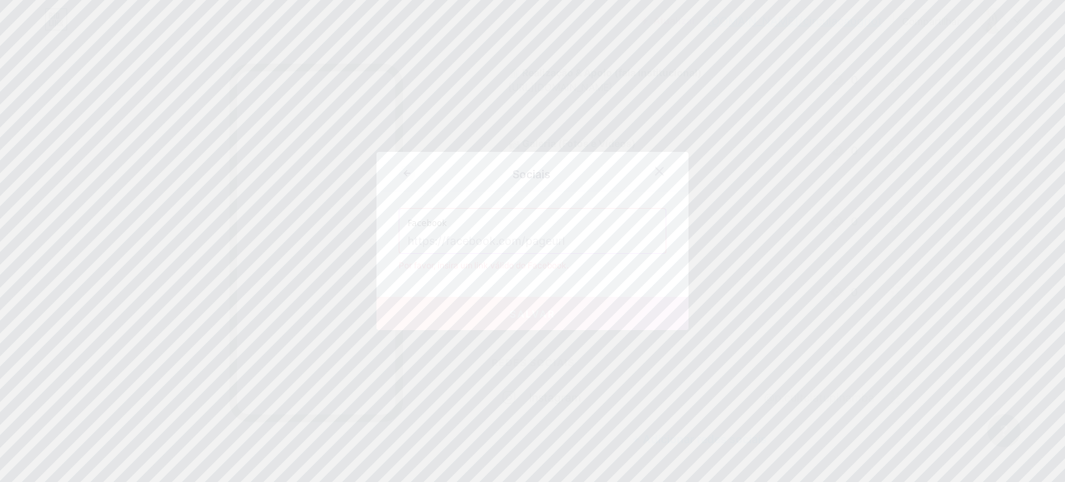
click at [504, 239] on input "text" at bounding box center [533, 242] width 250 height 24
click at [537, 305] on font "Salvar" at bounding box center [533, 304] width 46 height 12
type input "[URL][DOMAIN_NAME]"
